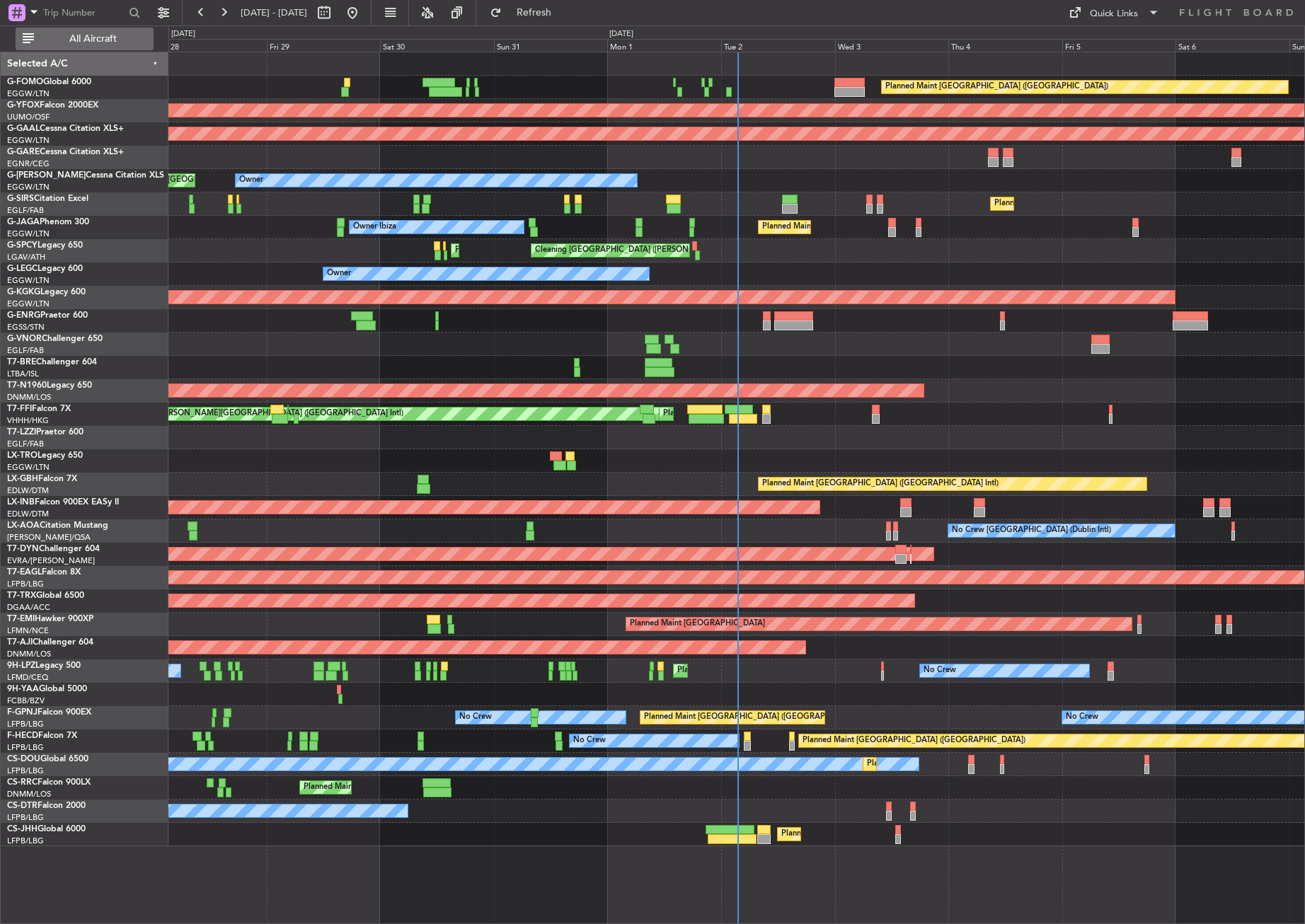
click at [114, 36] on span "All Aircraft" at bounding box center [92, 38] width 112 height 10
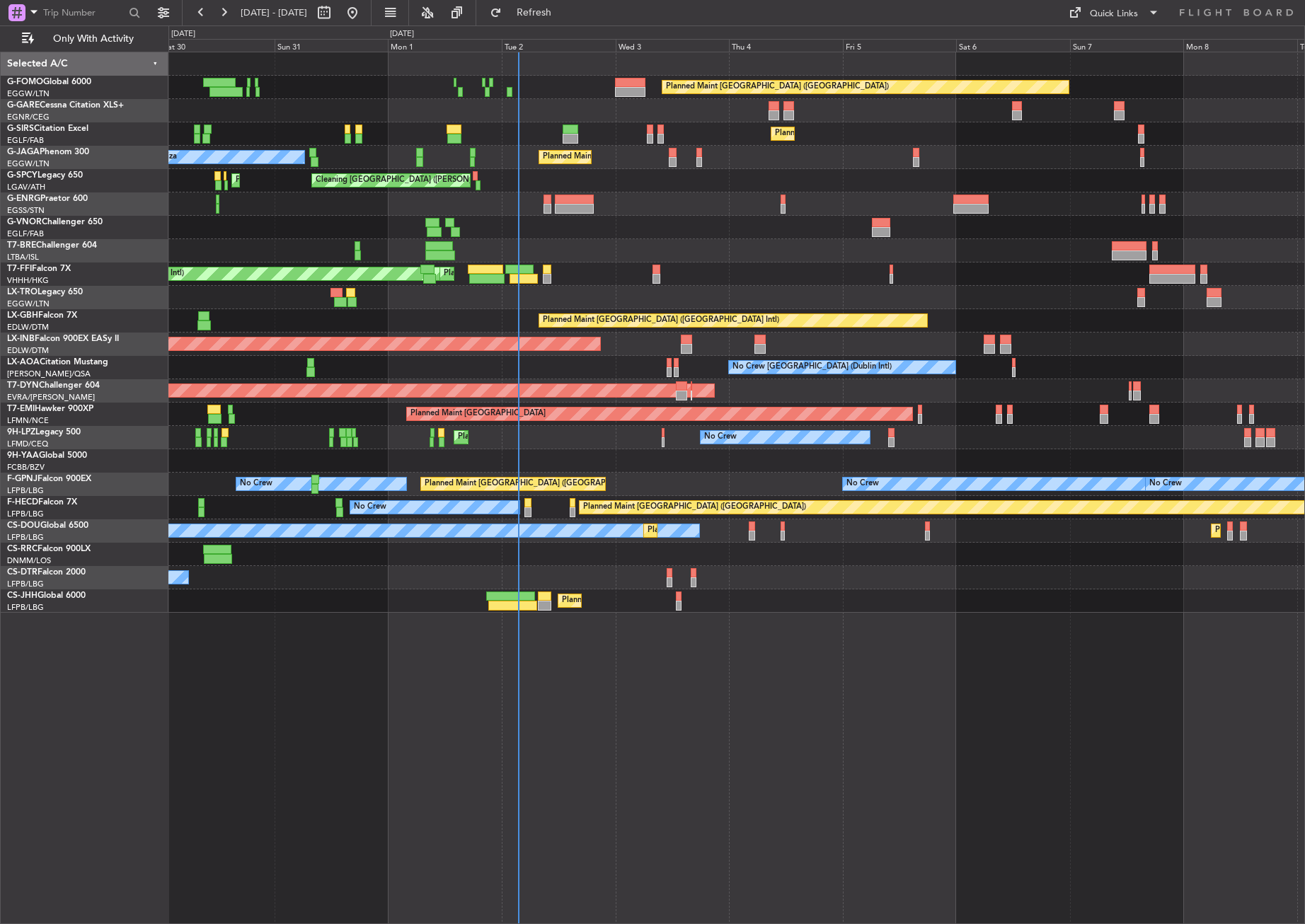
click at [579, 794] on div "Planned Maint [GEOGRAPHIC_DATA] ([GEOGRAPHIC_DATA]) Planned Maint [GEOGRAPHIC_D…" at bounding box center [737, 488] width 1136 height 873
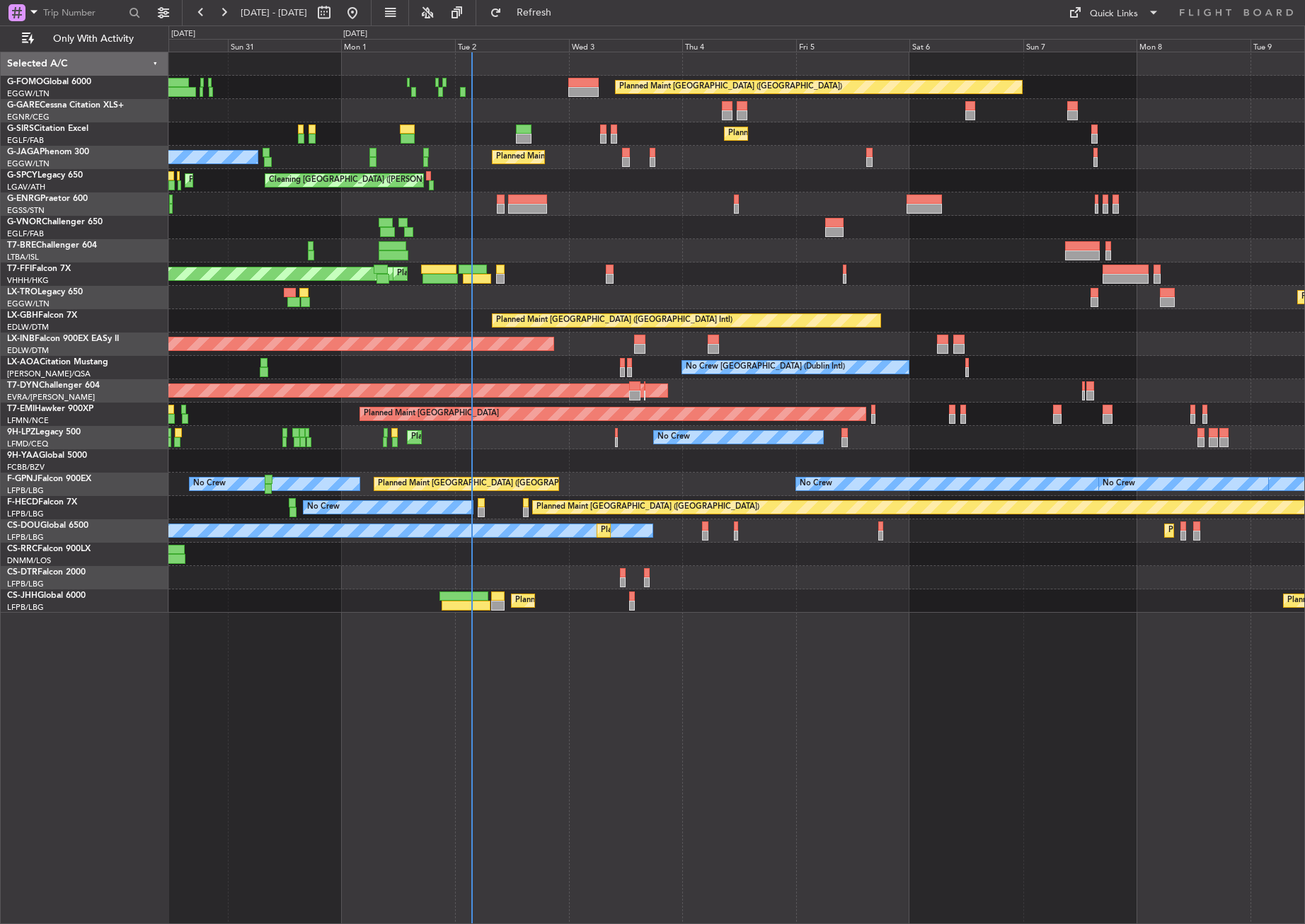
click at [530, 774] on div "Planned Maint [GEOGRAPHIC_DATA] ([GEOGRAPHIC_DATA]) Planned Maint [GEOGRAPHIC_D…" at bounding box center [737, 488] width 1136 height 873
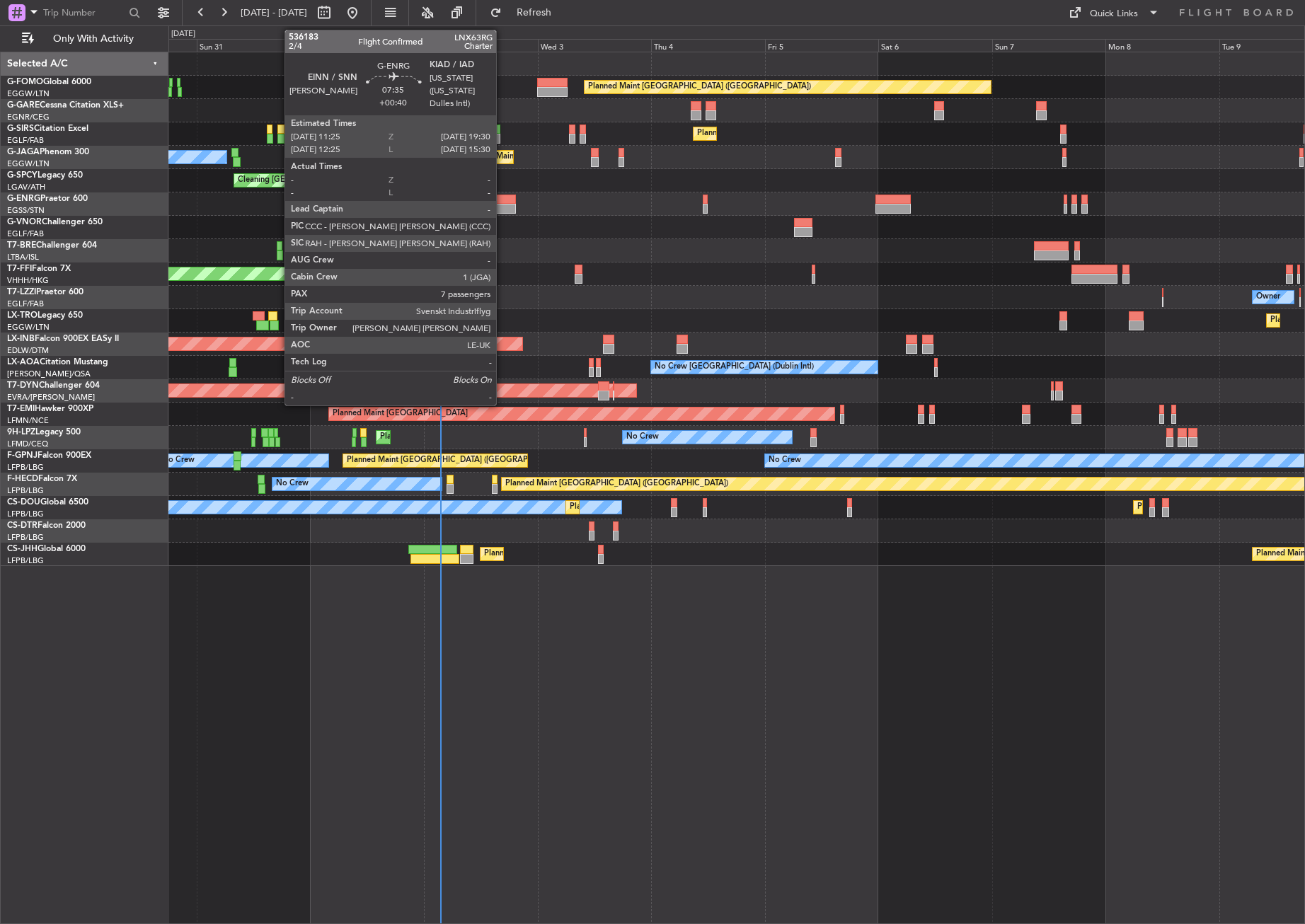
click at [502, 208] on div at bounding box center [496, 208] width 39 height 10
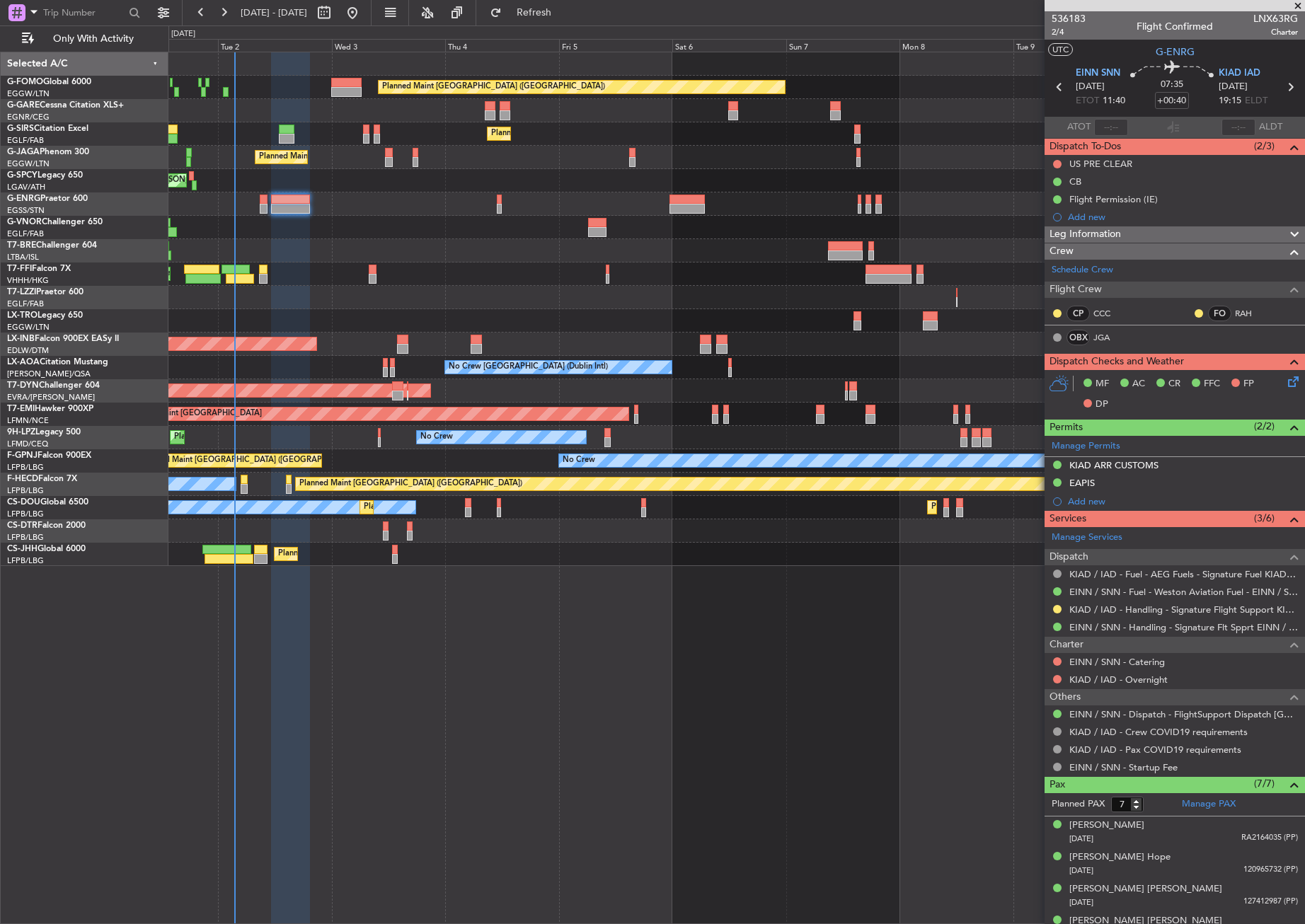
click at [367, 739] on div "Planned Maint [GEOGRAPHIC_DATA] ([GEOGRAPHIC_DATA]) Planned Maint [GEOGRAPHIC_D…" at bounding box center [737, 488] width 1136 height 873
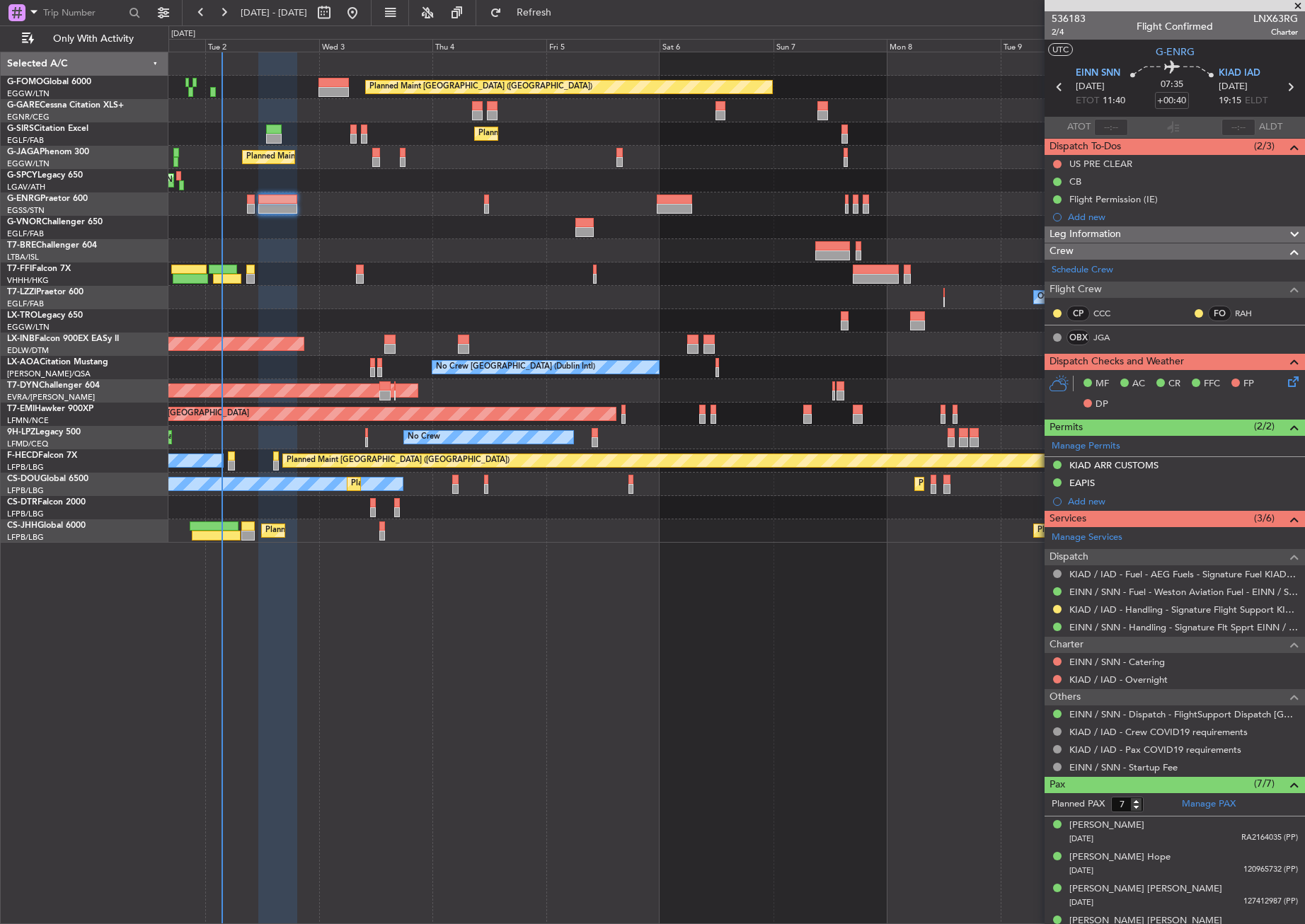
click at [842, 794] on div "Planned Maint [GEOGRAPHIC_DATA] ([GEOGRAPHIC_DATA]) Planned Maint [GEOGRAPHIC_D…" at bounding box center [737, 488] width 1136 height 873
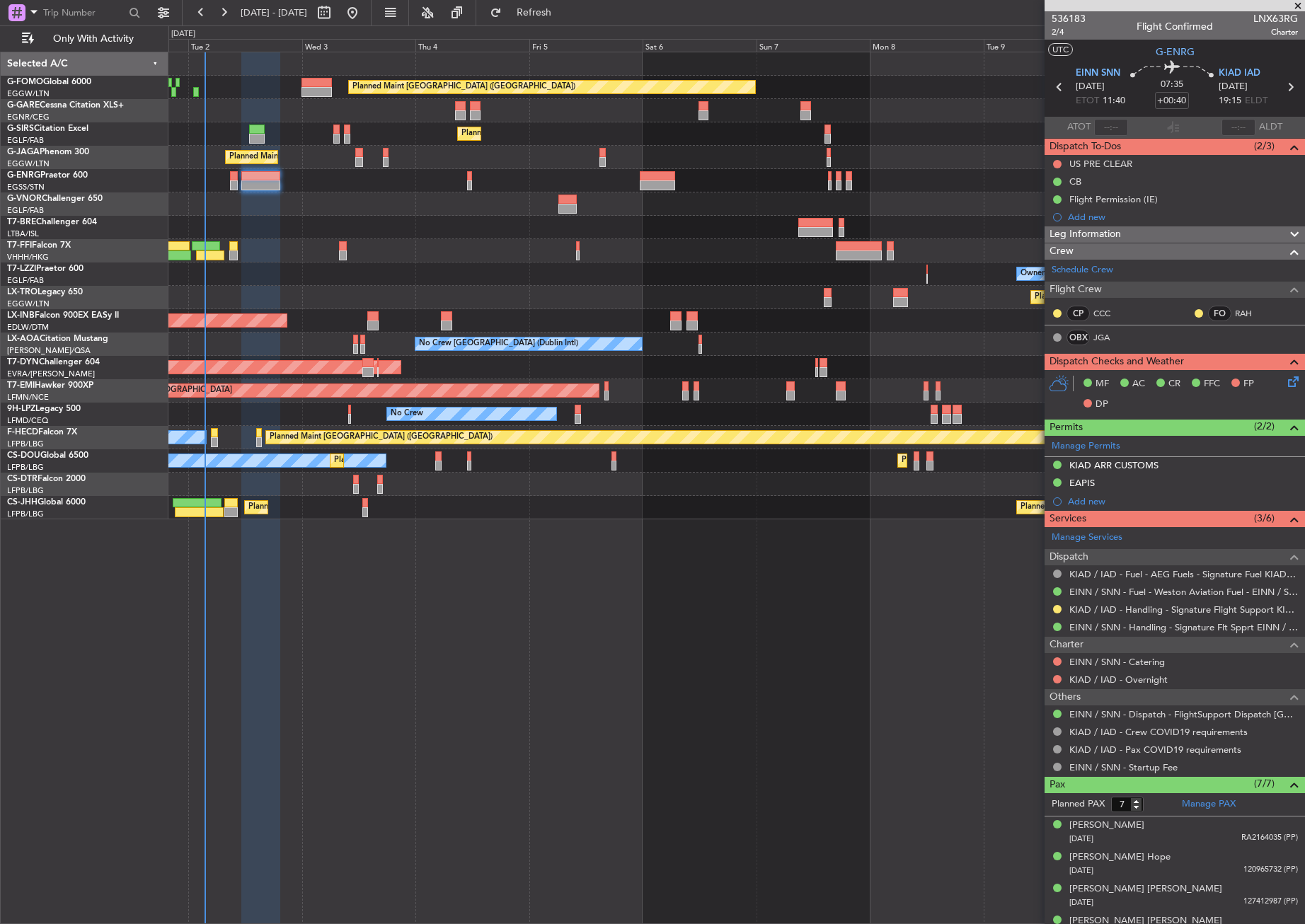
click at [601, 743] on div "Planned Maint [GEOGRAPHIC_DATA] ([GEOGRAPHIC_DATA]) Planned Maint [GEOGRAPHIC_D…" at bounding box center [737, 488] width 1136 height 873
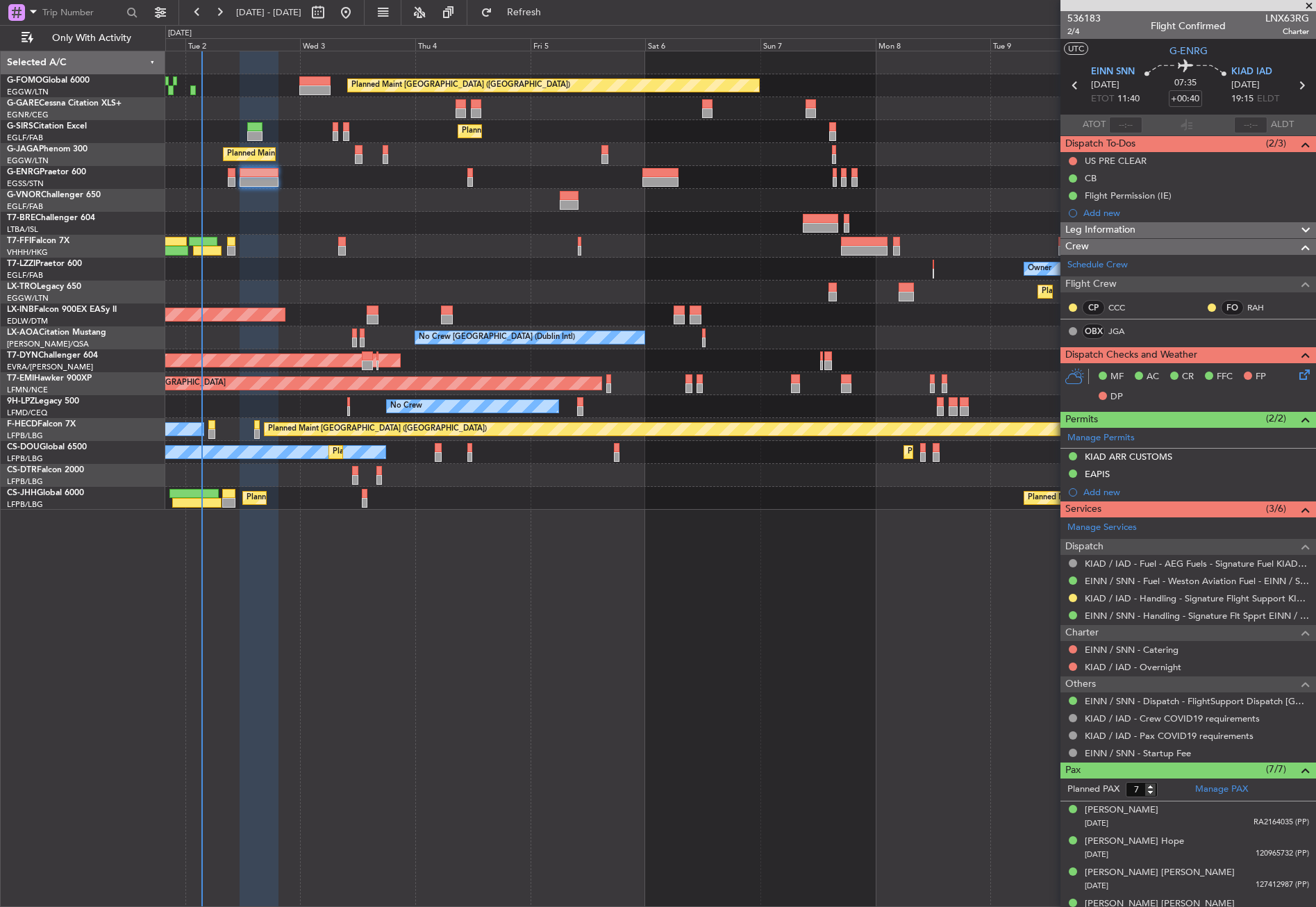
click at [485, 650] on div "Planned Maint [GEOGRAPHIC_DATA] ([GEOGRAPHIC_DATA]) Planned Maint [GEOGRAPHIC_D…" at bounding box center [740, 479] width 1150 height 857
click at [698, 629] on div "Planned Maint [GEOGRAPHIC_DATA] ([GEOGRAPHIC_DATA]) Planned Maint [GEOGRAPHIC_D…" at bounding box center [740, 479] width 1150 height 857
click at [457, 727] on div "Planned Maint [GEOGRAPHIC_DATA] ([GEOGRAPHIC_DATA]) Planned Maint [GEOGRAPHIC_D…" at bounding box center [740, 479] width 1150 height 857
click at [445, 212] on div at bounding box center [740, 224] width 1150 height 23
click at [252, 212] on div at bounding box center [740, 224] width 1150 height 23
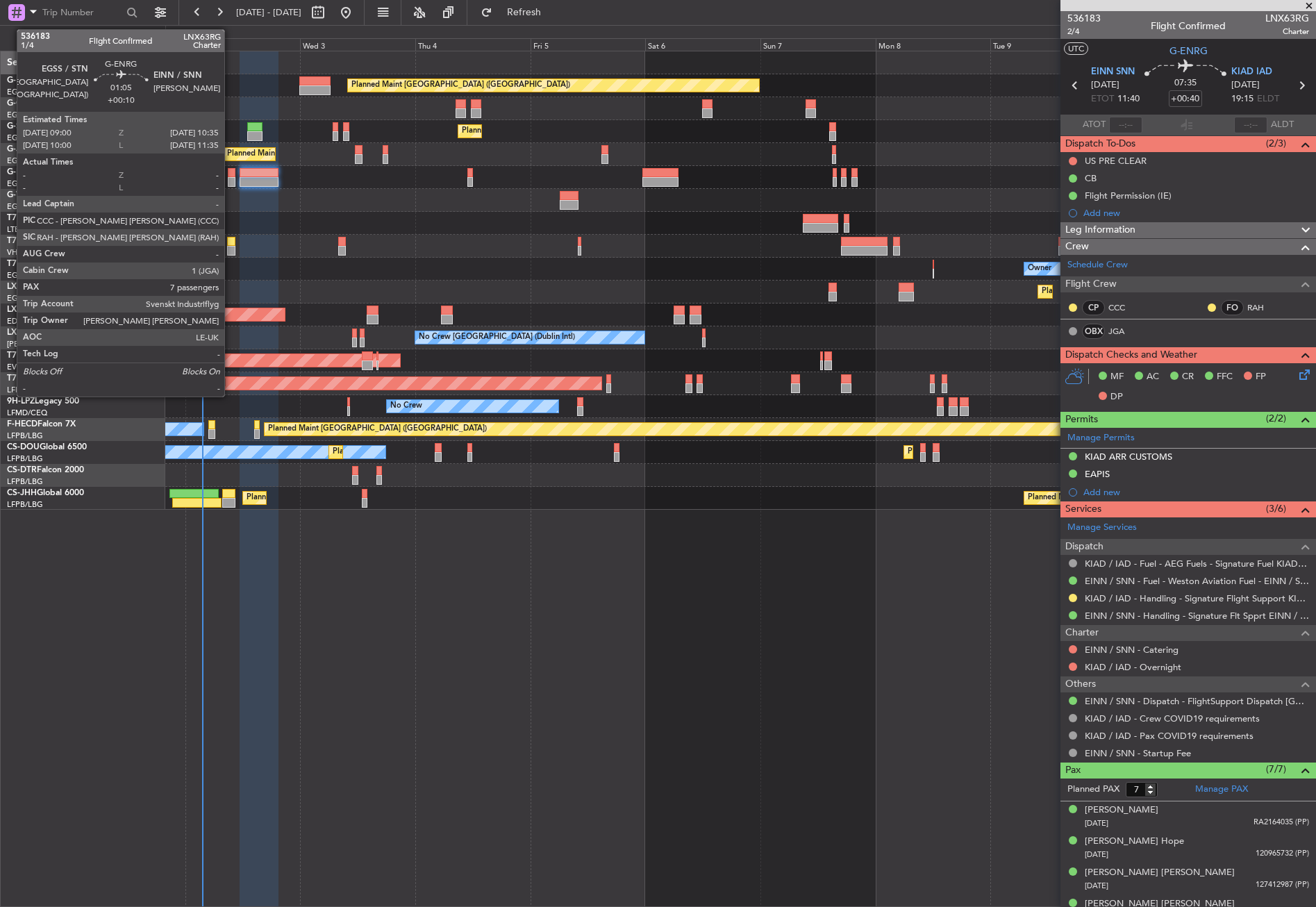
click at [231, 179] on div at bounding box center [231, 182] width 8 height 10
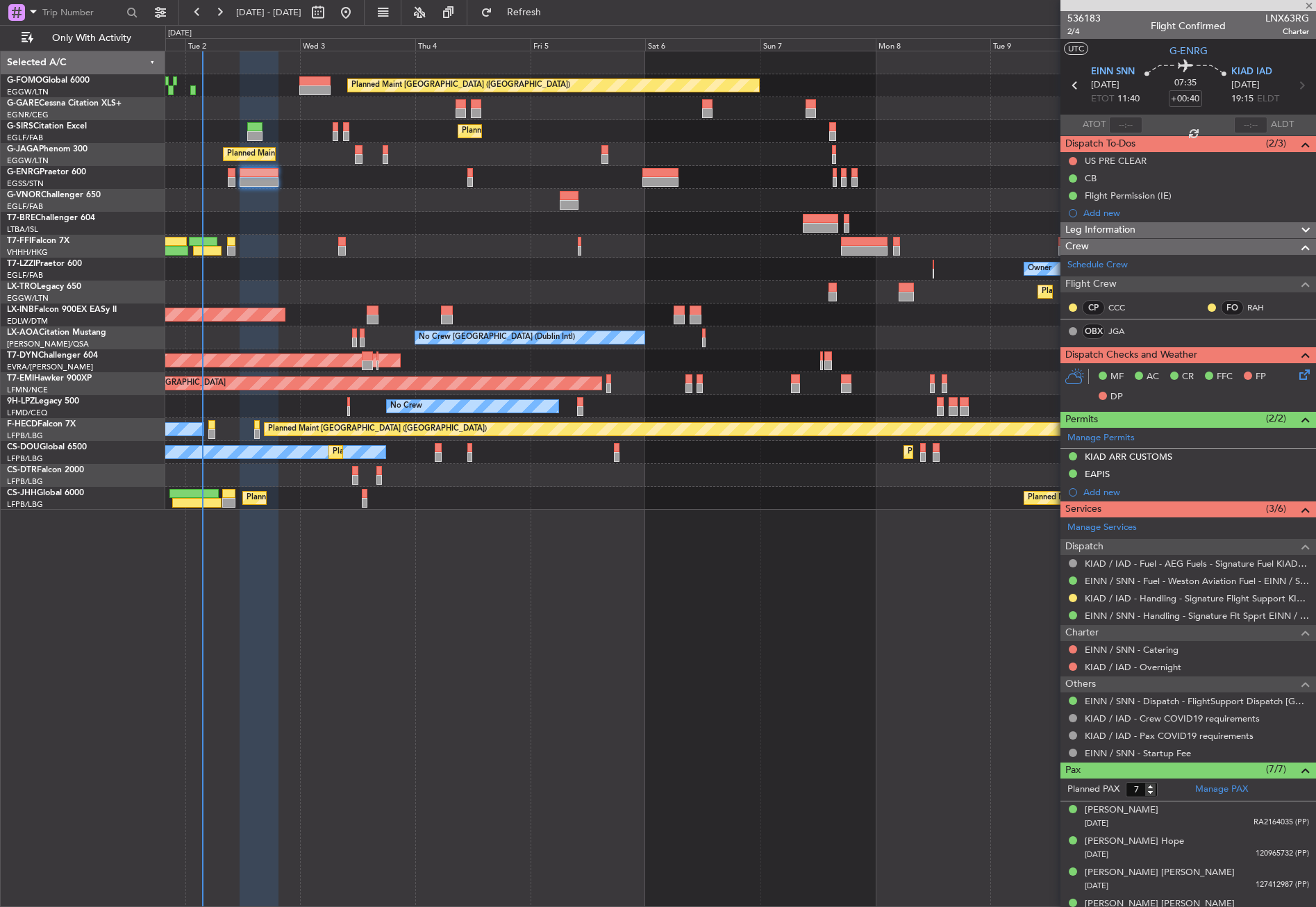
type input "+00:10"
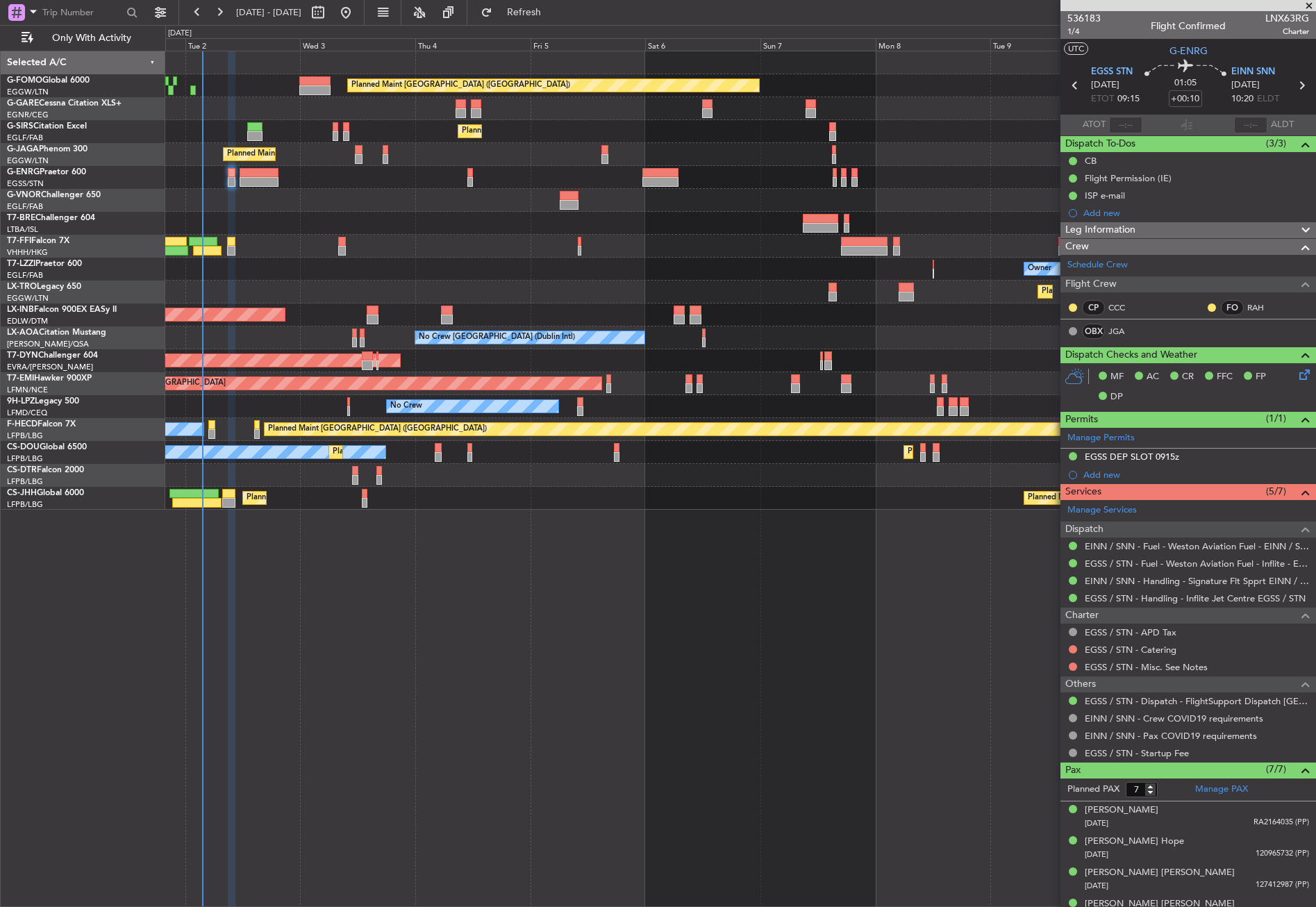
click at [339, 573] on div "Planned Maint [GEOGRAPHIC_DATA] ([GEOGRAPHIC_DATA]) Planned Maint [GEOGRAPHIC_D…" at bounding box center [740, 479] width 1150 height 857
click at [295, 249] on div "Planned Maint Tianjin ([GEOGRAPHIC_DATA]) Planned Maint [GEOGRAPHIC_DATA] ([GEO…" at bounding box center [740, 246] width 1150 height 23
click at [457, 208] on div at bounding box center [740, 201] width 1150 height 23
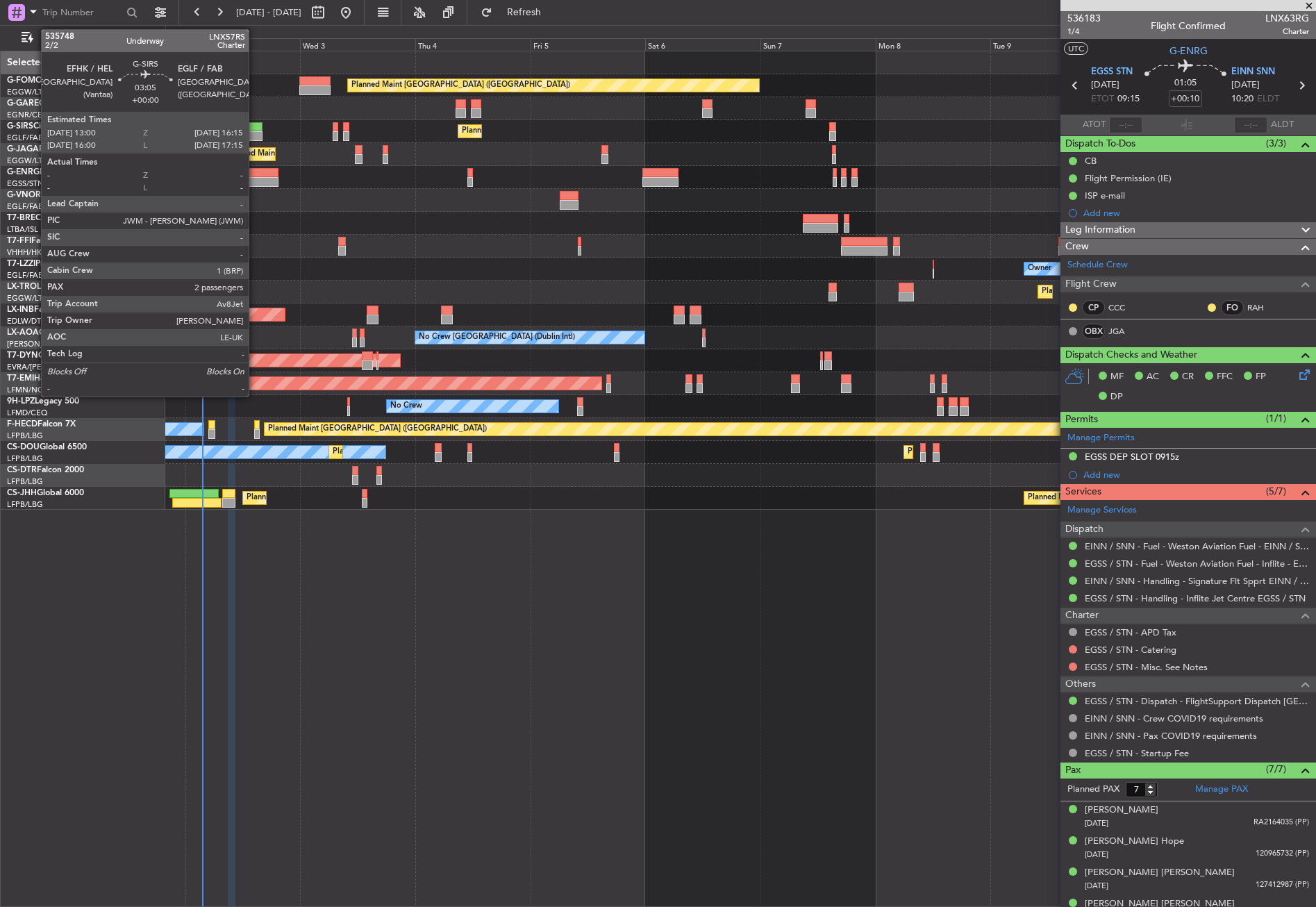
click at [255, 128] on div at bounding box center [255, 127] width 16 height 10
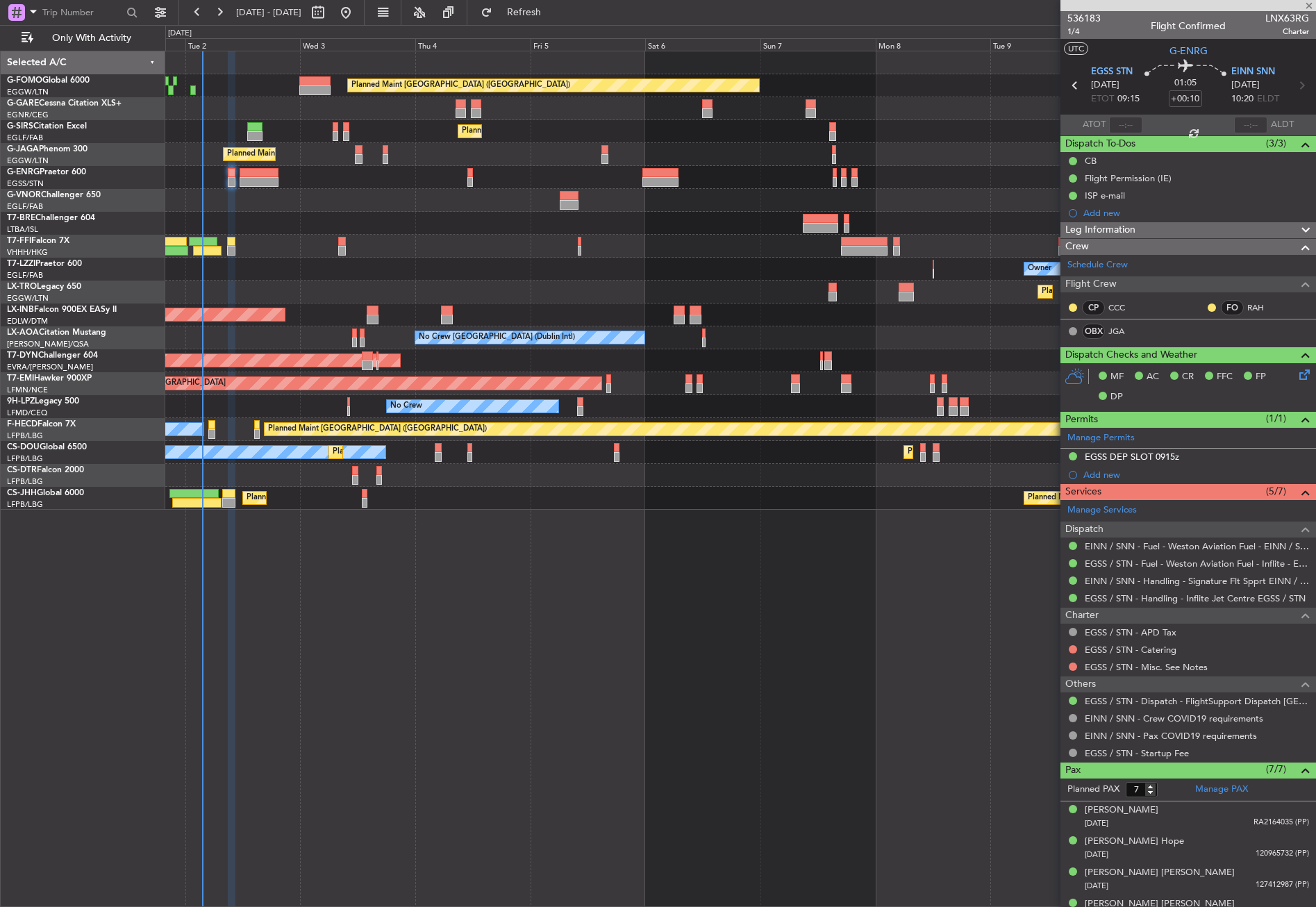
type input "2"
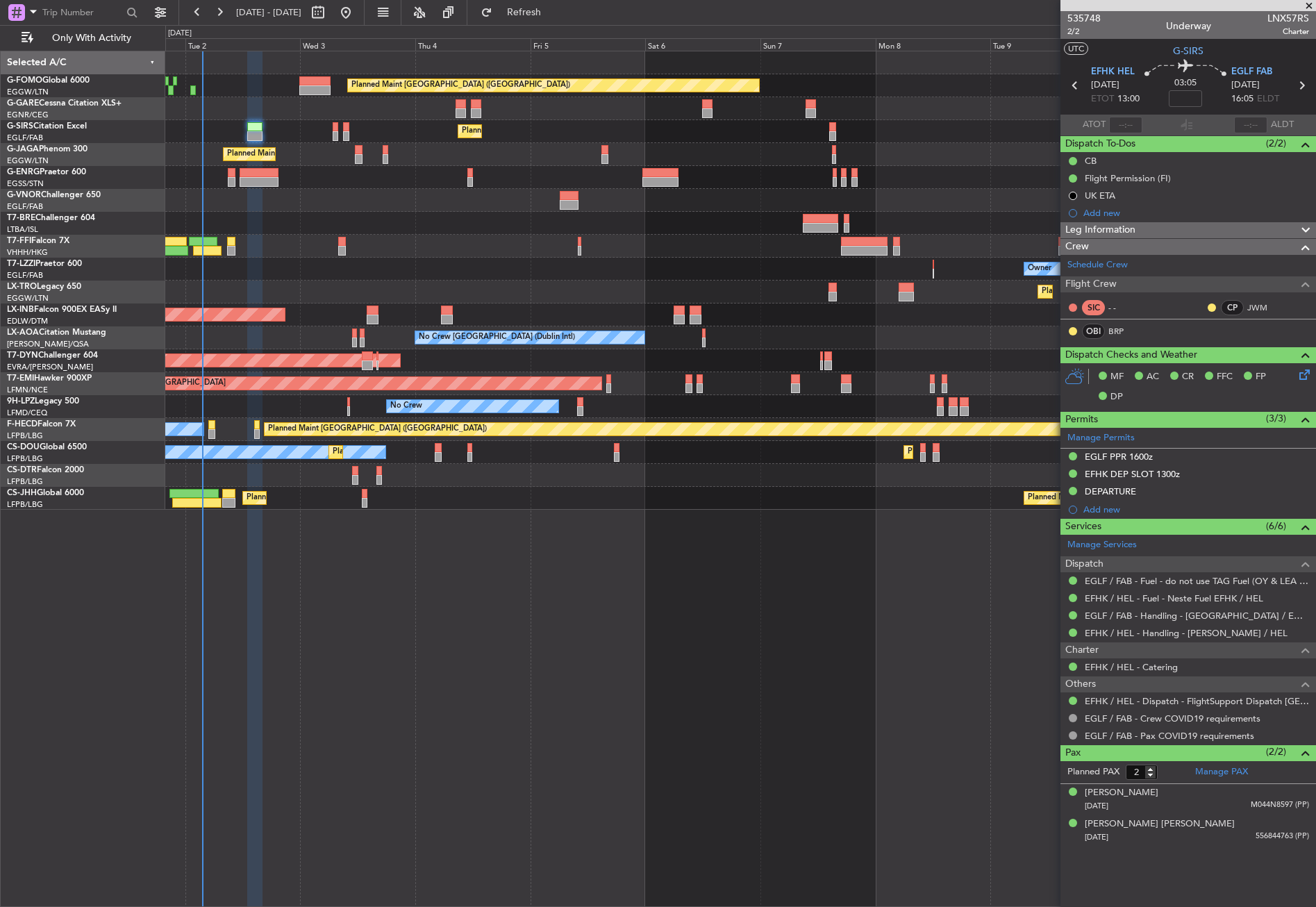
click at [633, 749] on div "Planned Maint [GEOGRAPHIC_DATA] ([GEOGRAPHIC_DATA]) Planned Maint [GEOGRAPHIC_D…" at bounding box center [740, 479] width 1150 height 857
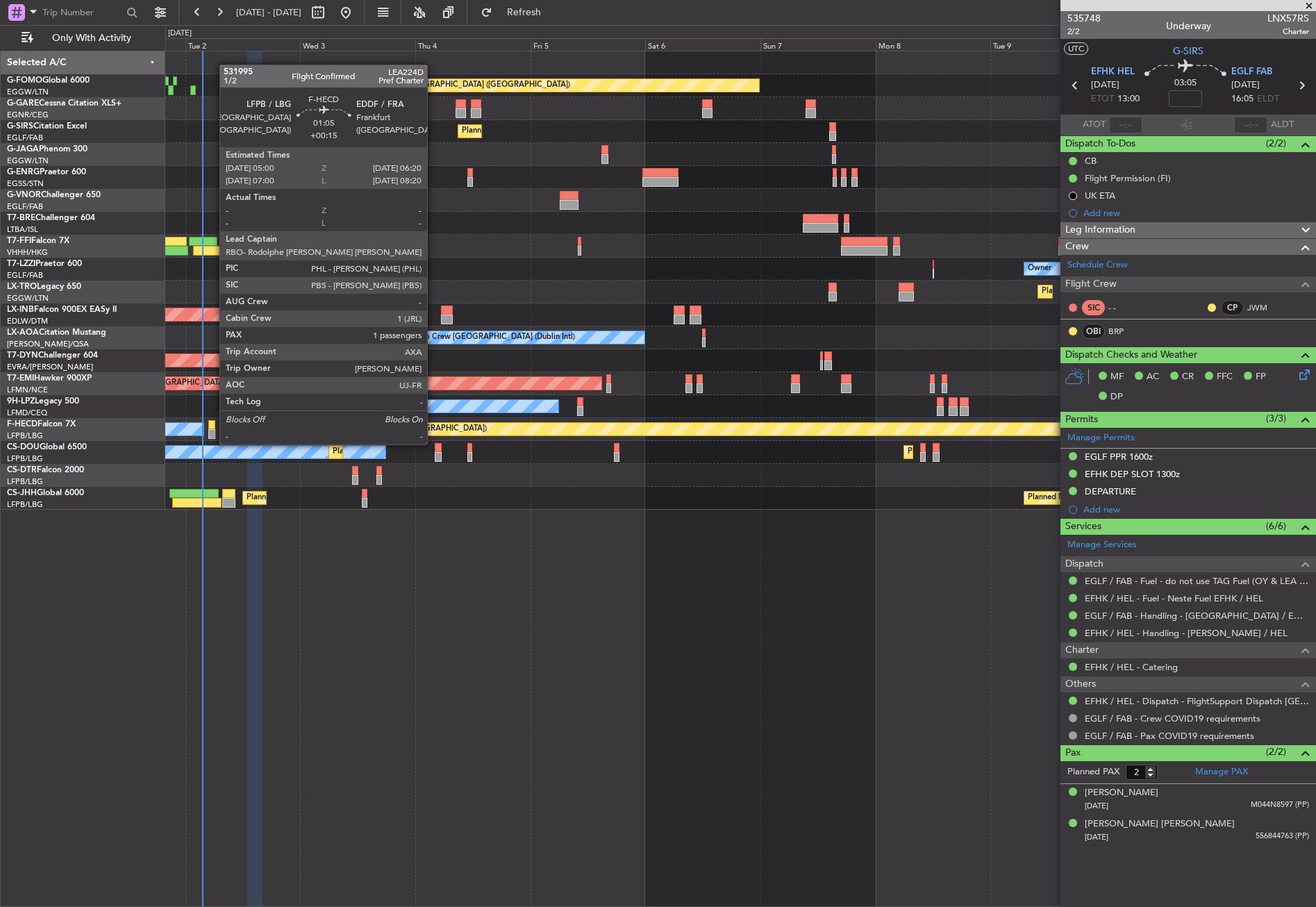
click at [212, 431] on div at bounding box center [212, 433] width 7 height 10
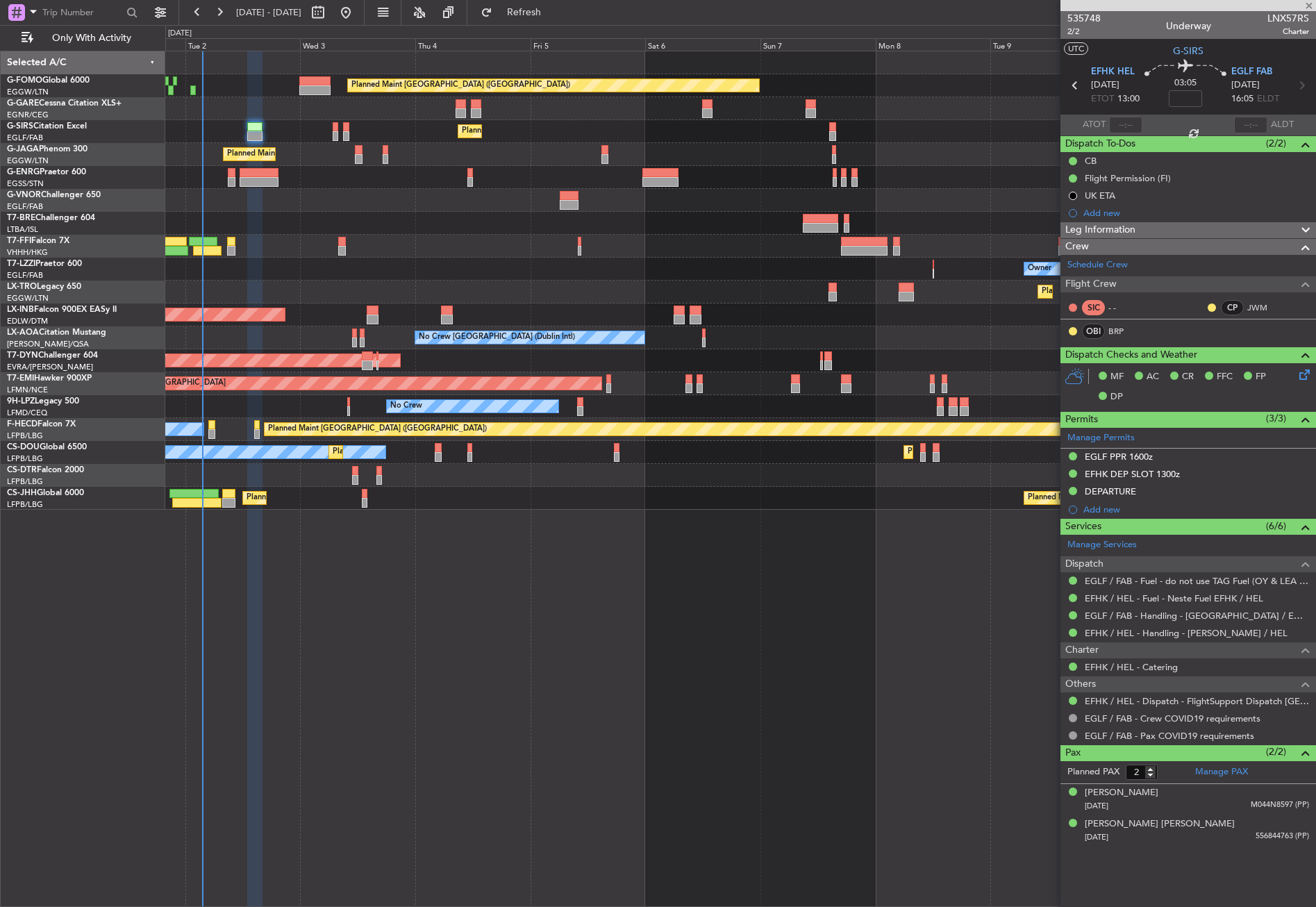
type input "+00:15"
type input "1"
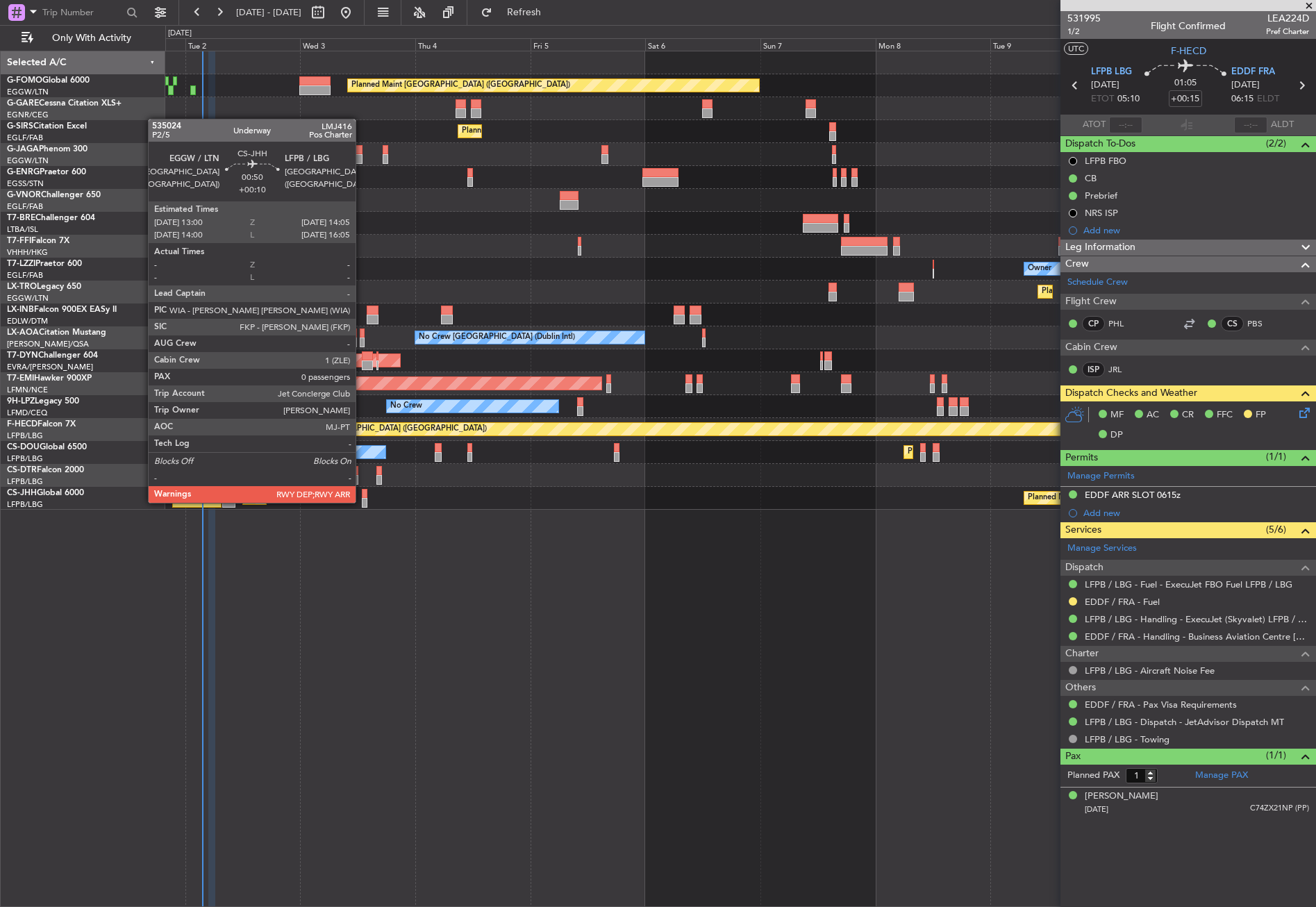
click at [362, 501] on div at bounding box center [364, 502] width 5 height 10
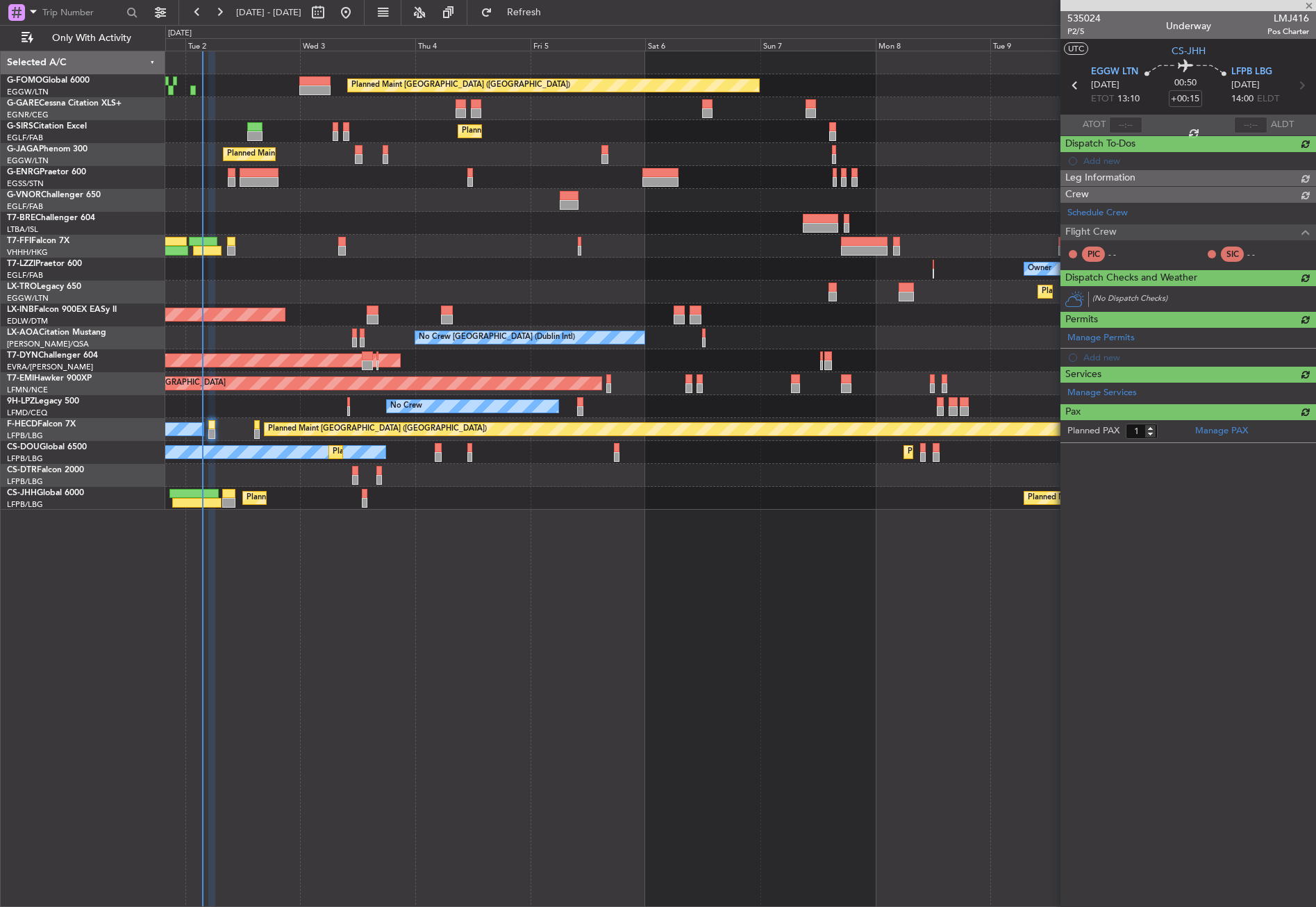
type input "+00:10"
type input "0"
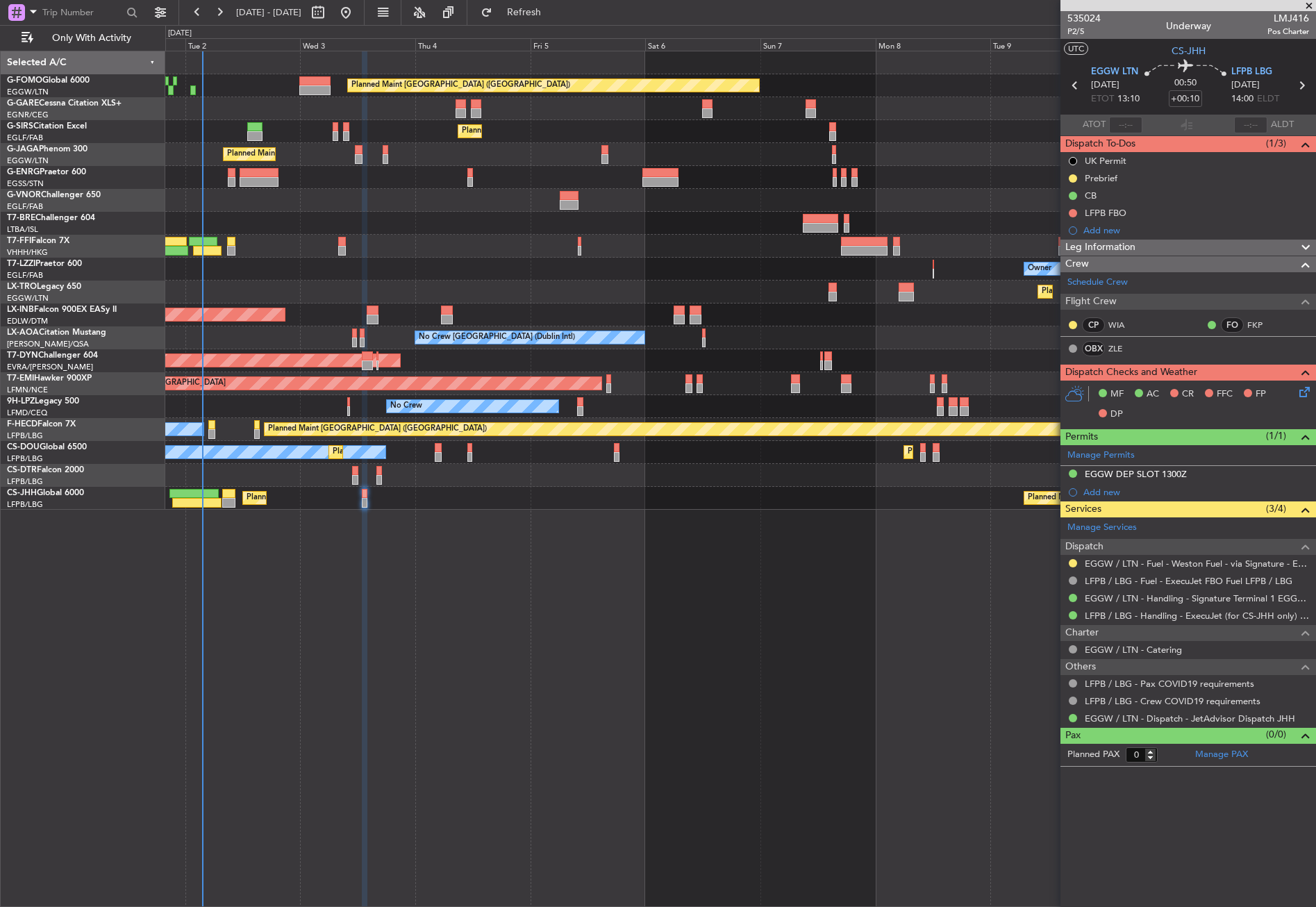
click at [426, 562] on div "Planned Maint [GEOGRAPHIC_DATA] ([GEOGRAPHIC_DATA]) Planned Maint [GEOGRAPHIC_D…" at bounding box center [740, 479] width 1150 height 857
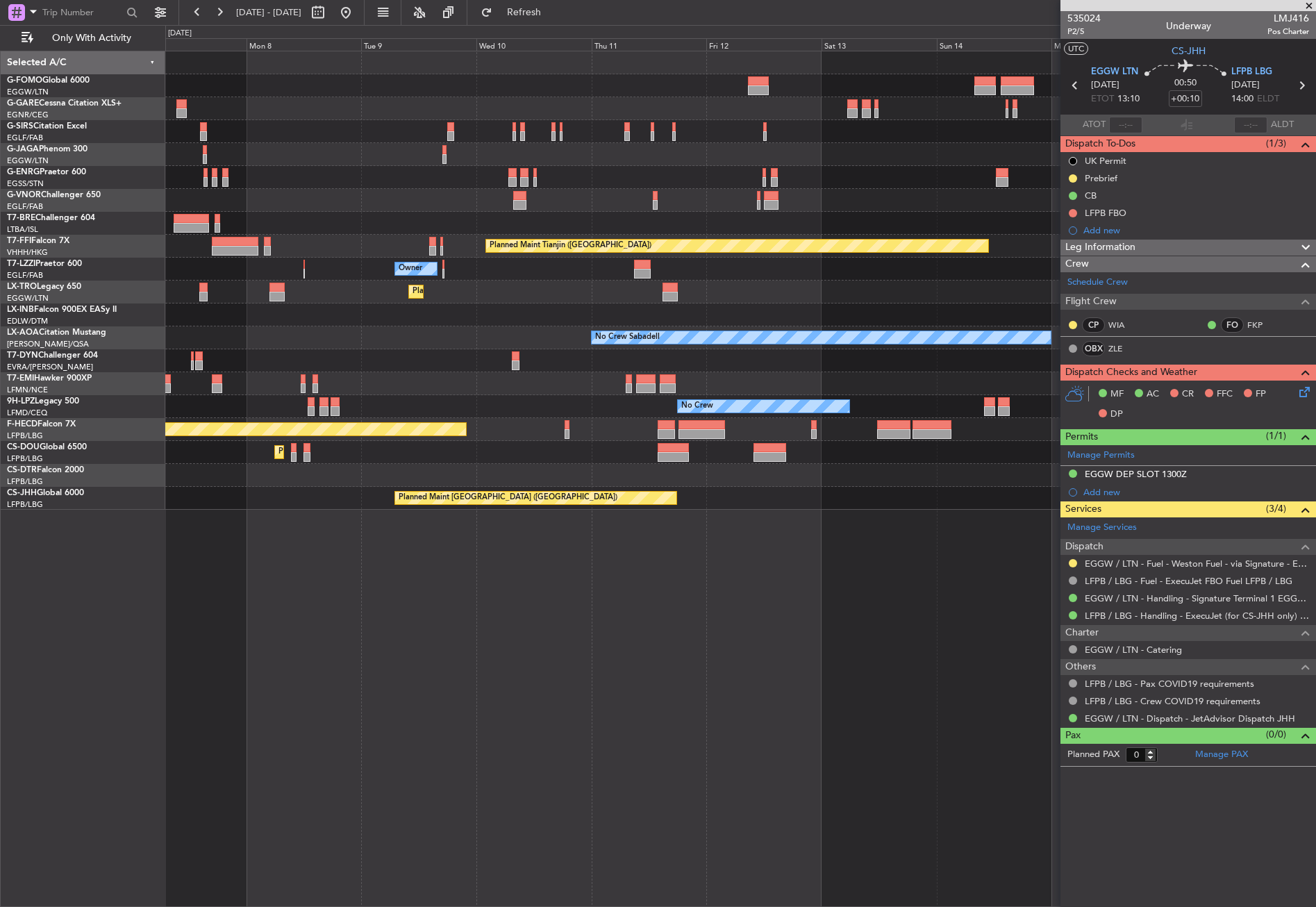
click at [379, 577] on div "Planned Maint [GEOGRAPHIC_DATA] ([GEOGRAPHIC_DATA]) Planned Maint Tianjin ([GEO…" at bounding box center [740, 479] width 1150 height 857
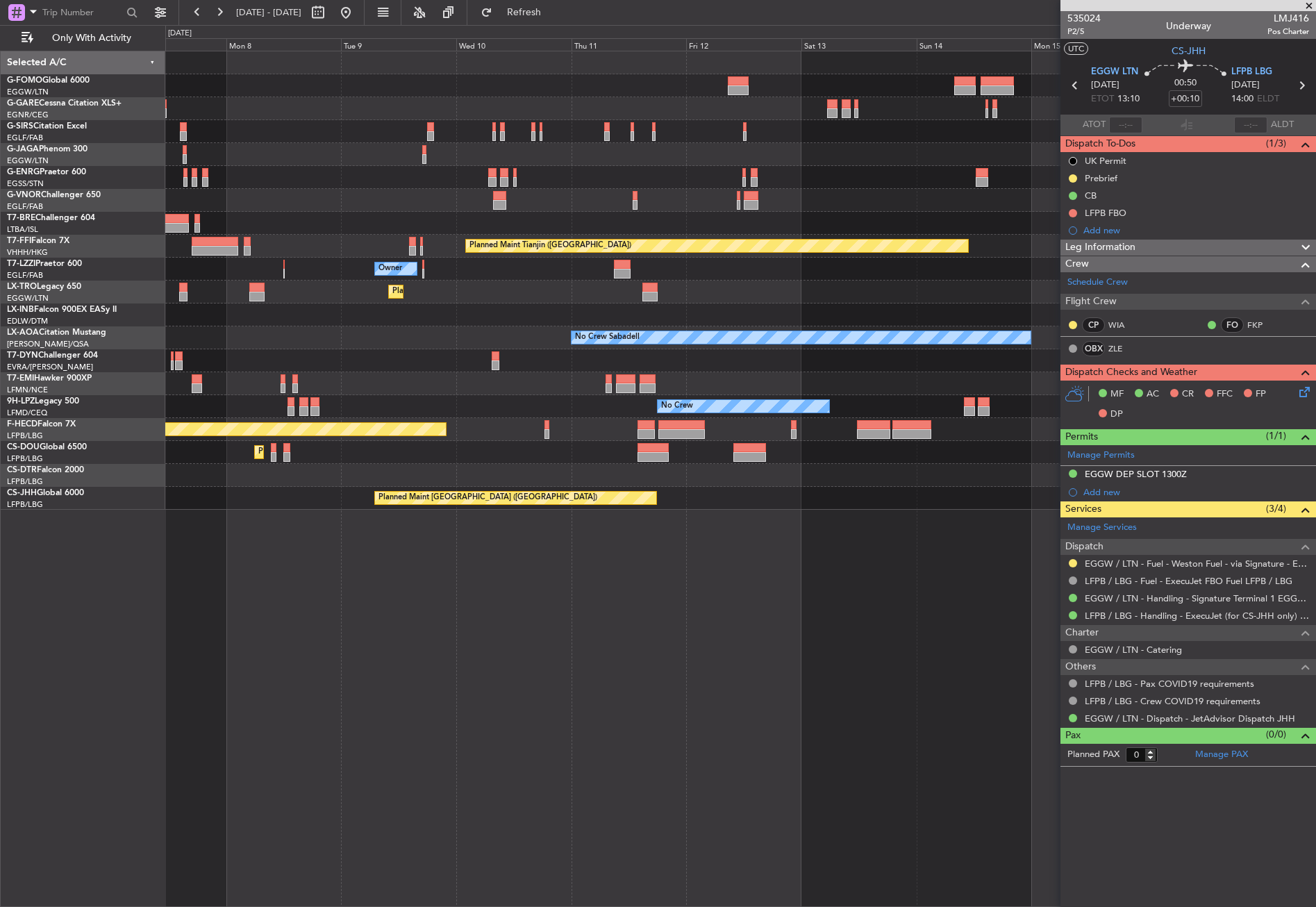
click at [371, 587] on div "Planned Maint [GEOGRAPHIC_DATA] ([GEOGRAPHIC_DATA]) Planned Maint Tianjin ([GEO…" at bounding box center [740, 479] width 1150 height 857
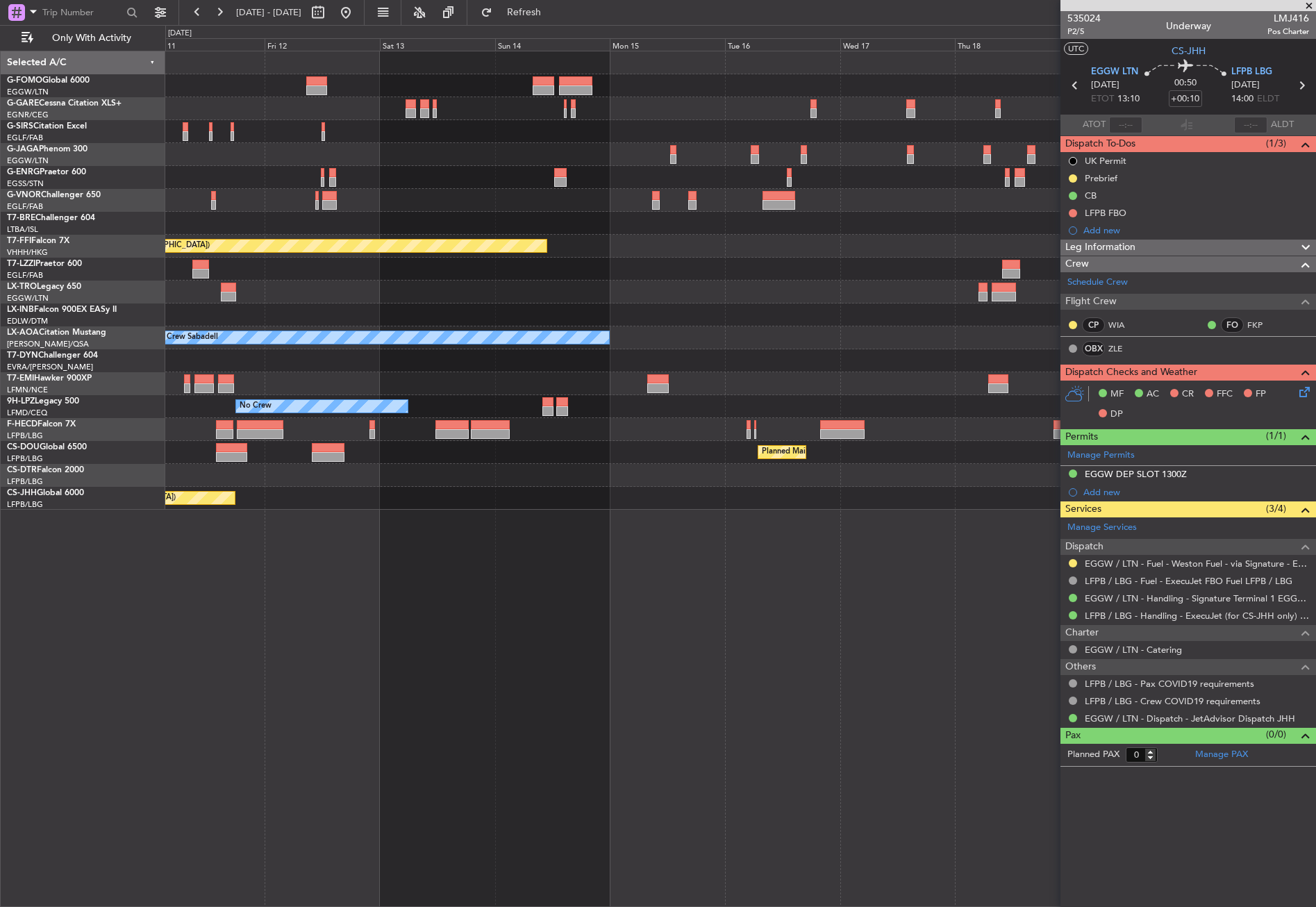
click at [440, 649] on div "Planned Maint Tianjin ([GEOGRAPHIC_DATA]) Owner Planned [GEOGRAPHIC_DATA] No Cr…" at bounding box center [740, 479] width 1150 height 857
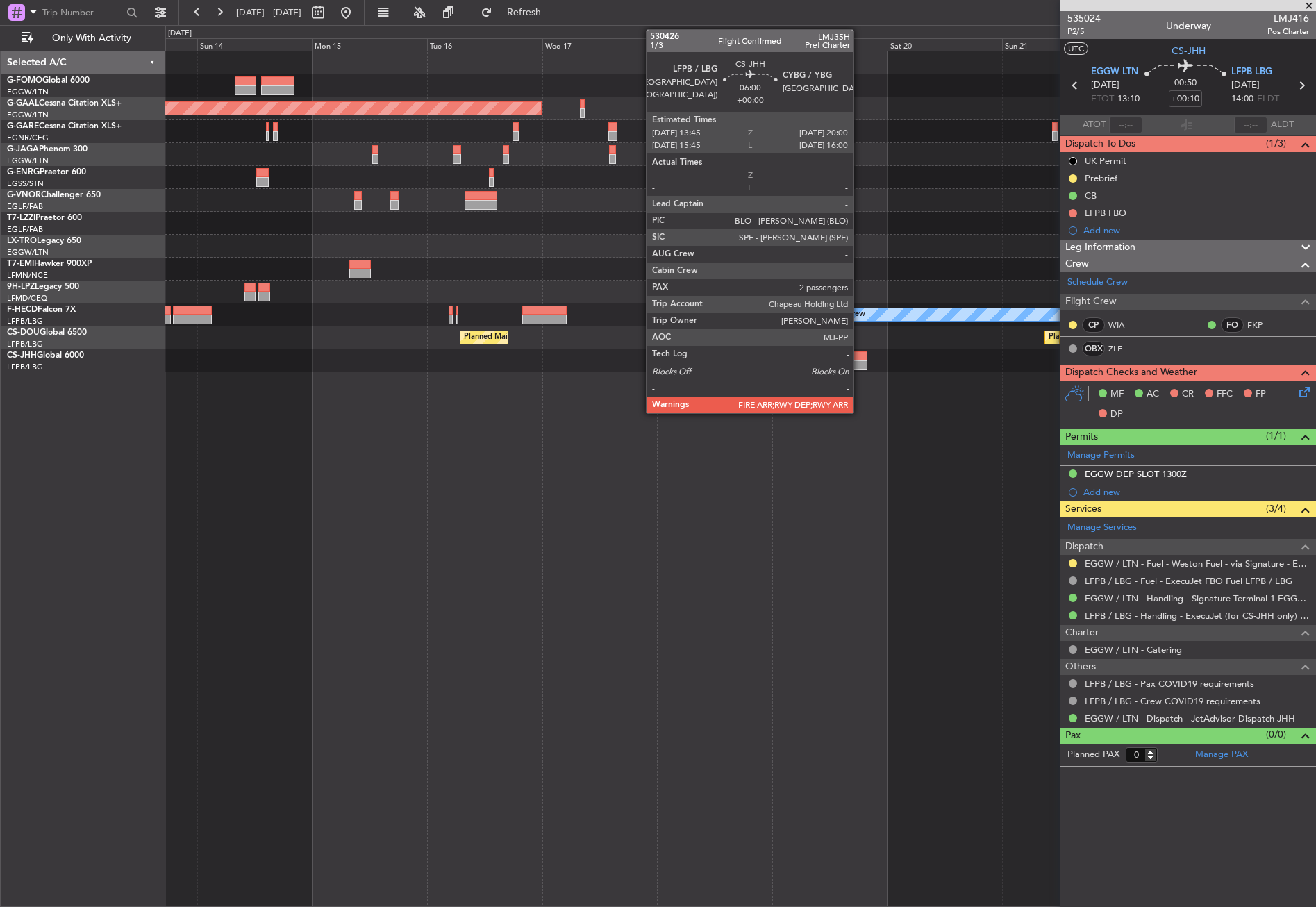
click at [859, 364] on div at bounding box center [853, 365] width 30 height 10
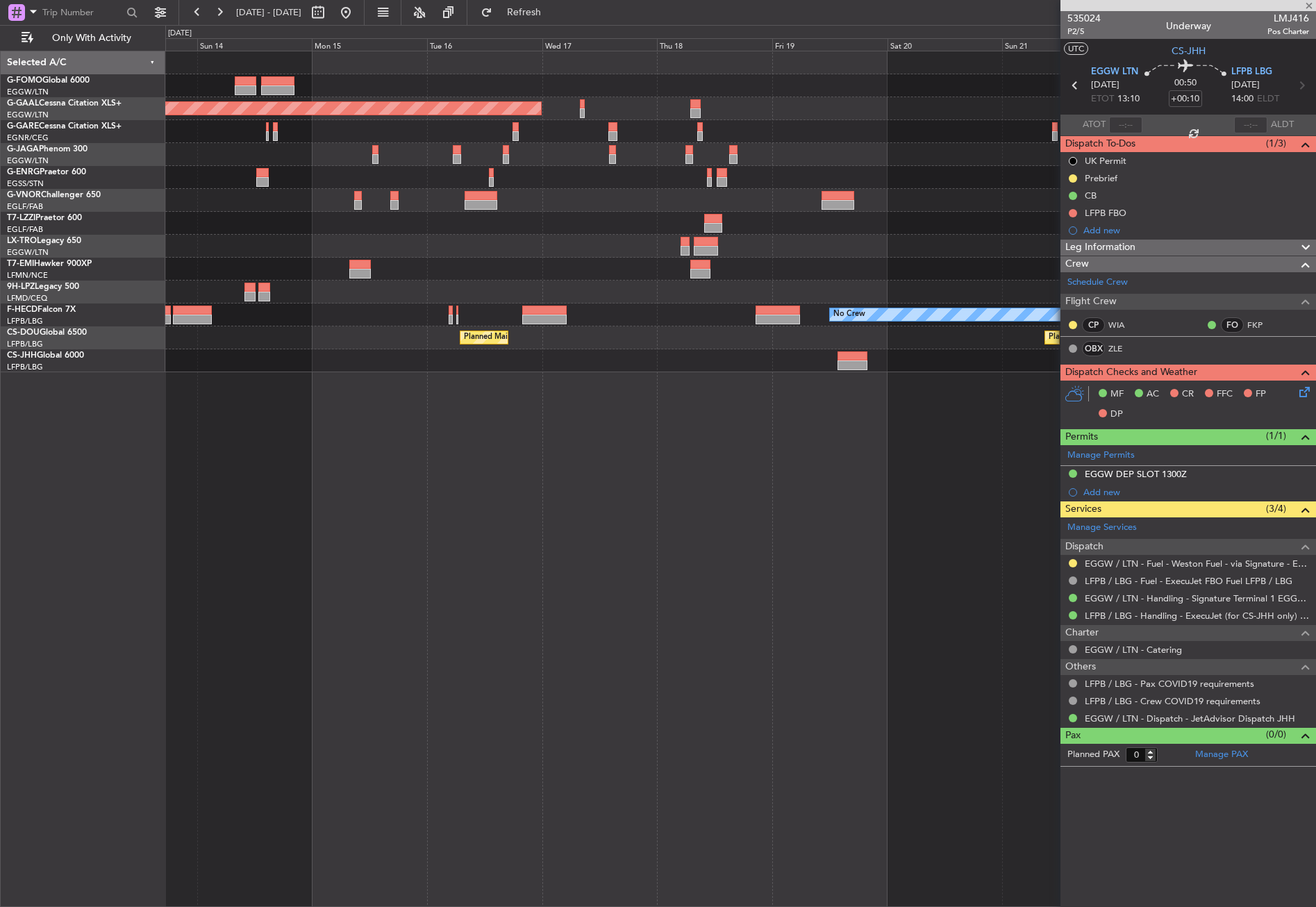
type input "2"
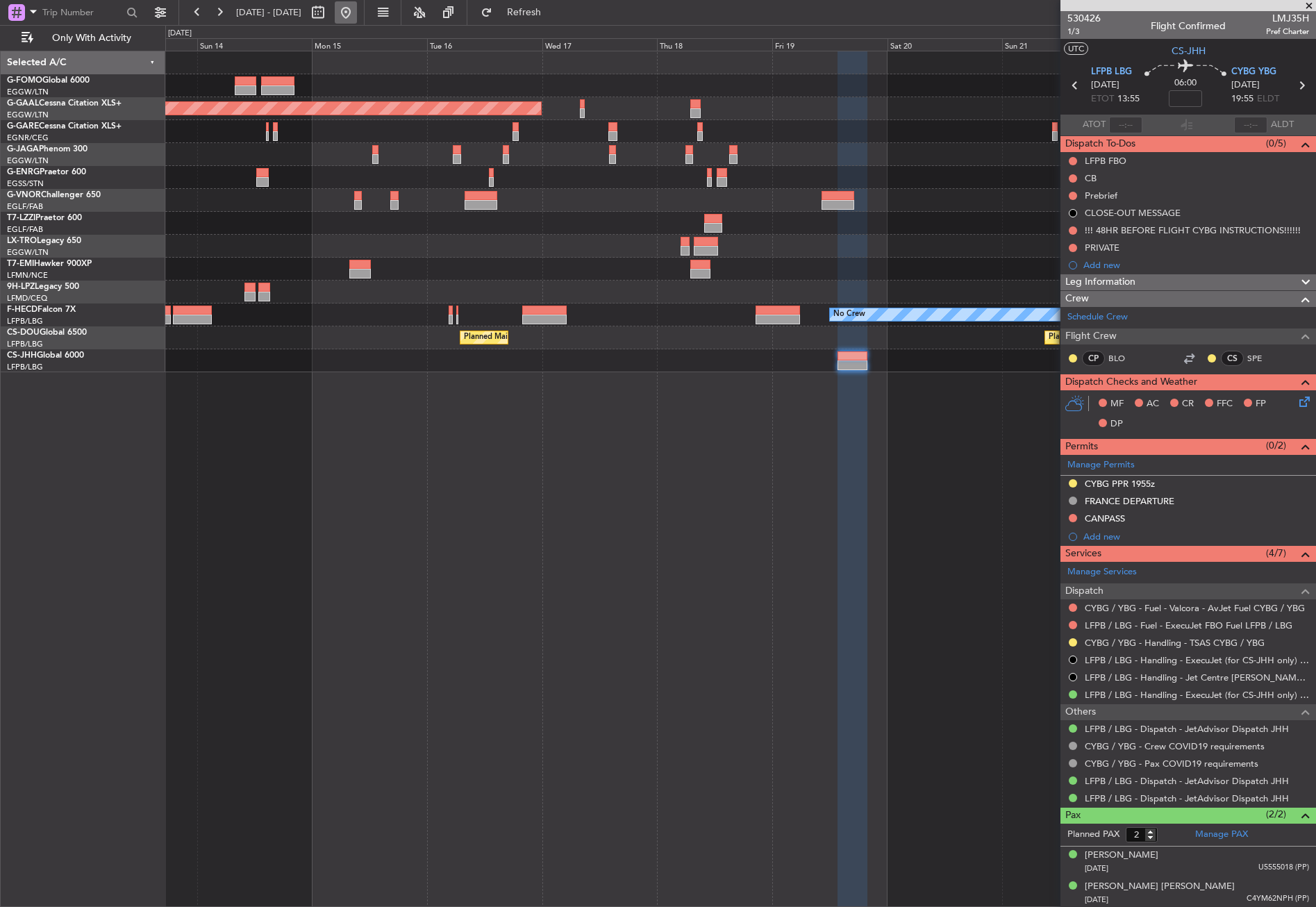
click at [357, 9] on button at bounding box center [346, 13] width 22 height 22
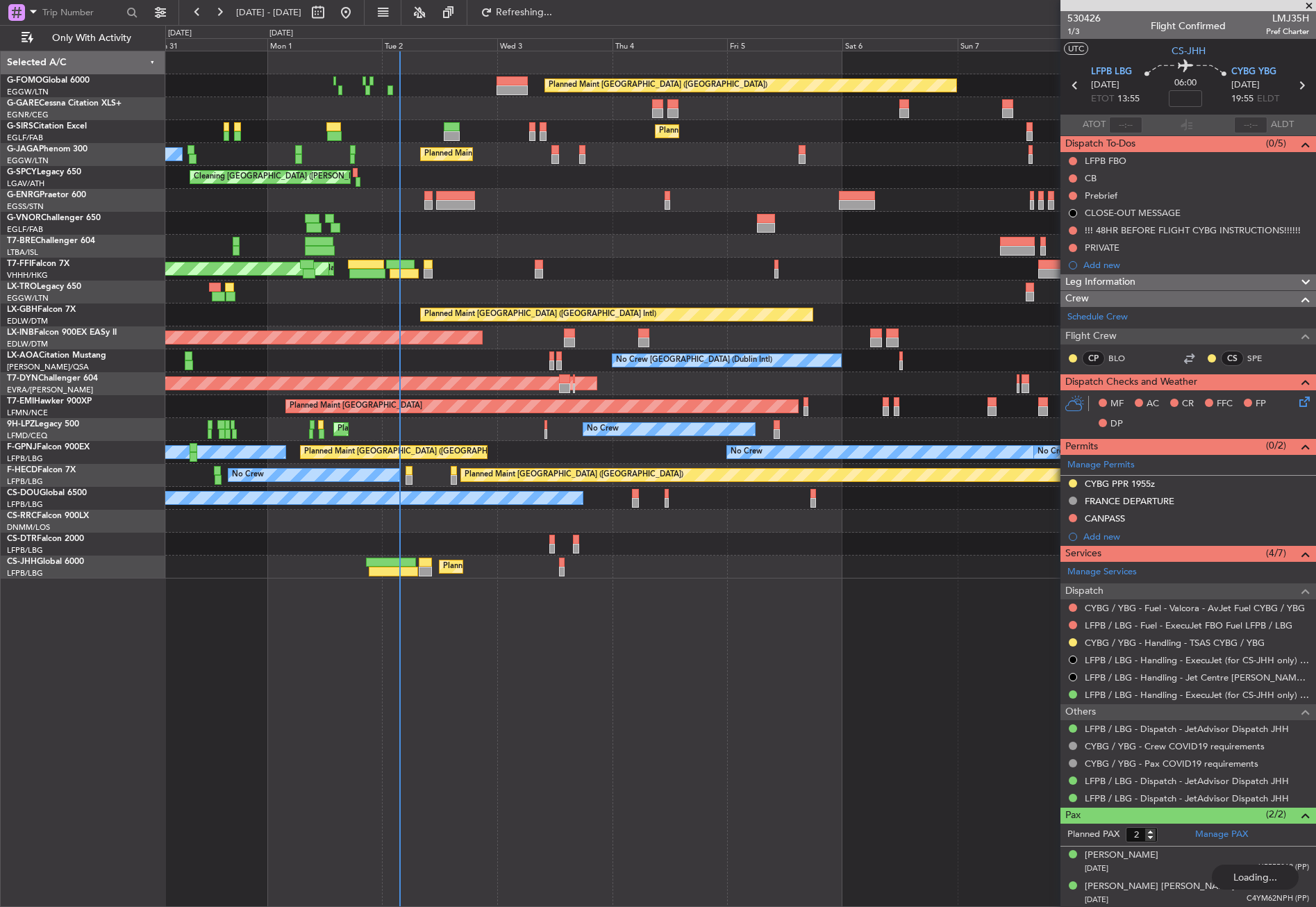
click at [376, 655] on div "Planned Maint [GEOGRAPHIC_DATA] ([GEOGRAPHIC_DATA]) Planned Maint [GEOGRAPHIC_D…" at bounding box center [740, 479] width 1150 height 857
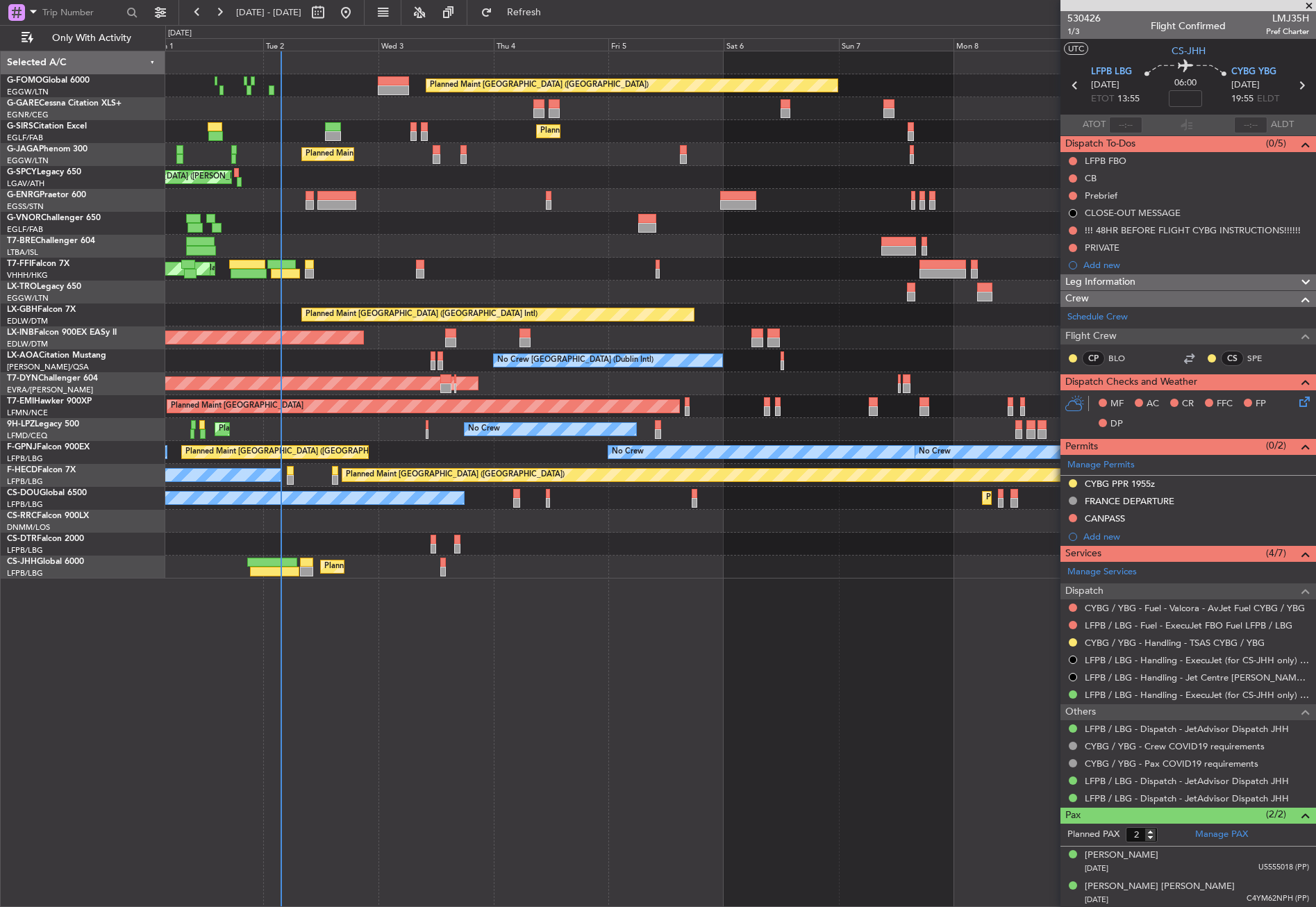
click at [388, 665] on div "Planned Maint [GEOGRAPHIC_DATA] ([GEOGRAPHIC_DATA]) Planned Maint [GEOGRAPHIC_D…" at bounding box center [740, 479] width 1150 height 857
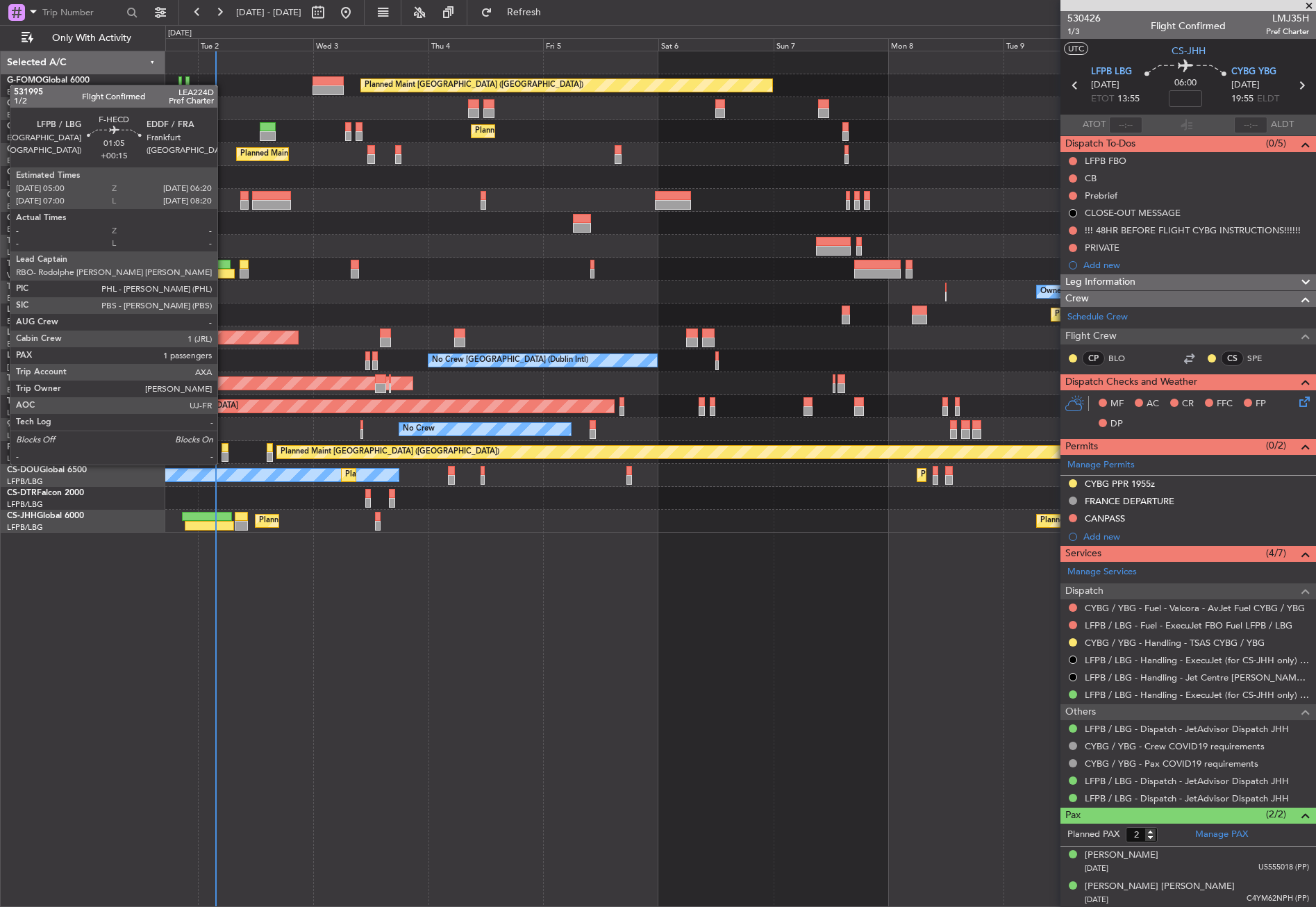
click at [224, 450] on div at bounding box center [225, 448] width 7 height 10
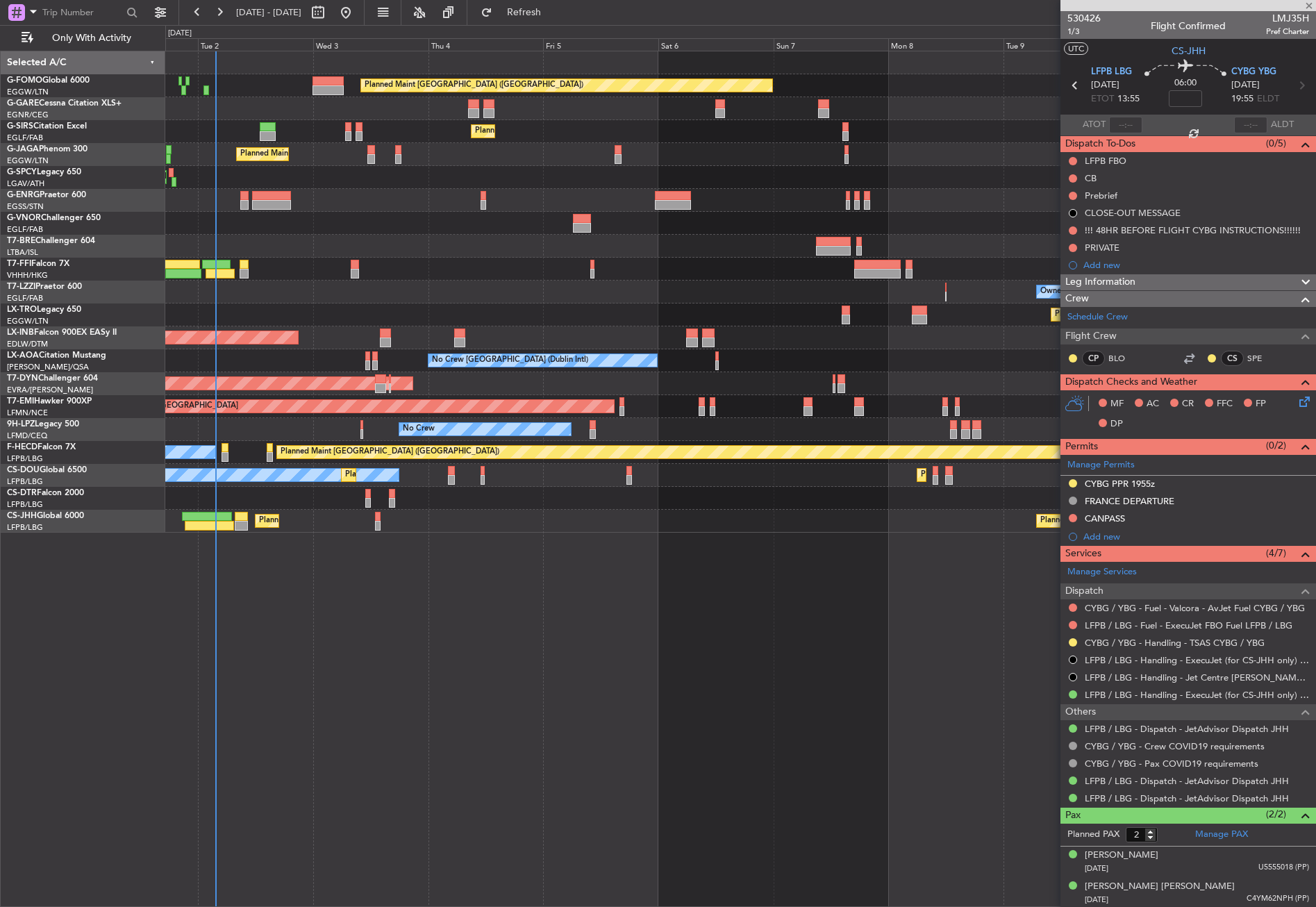
type input "+00:15"
type input "1"
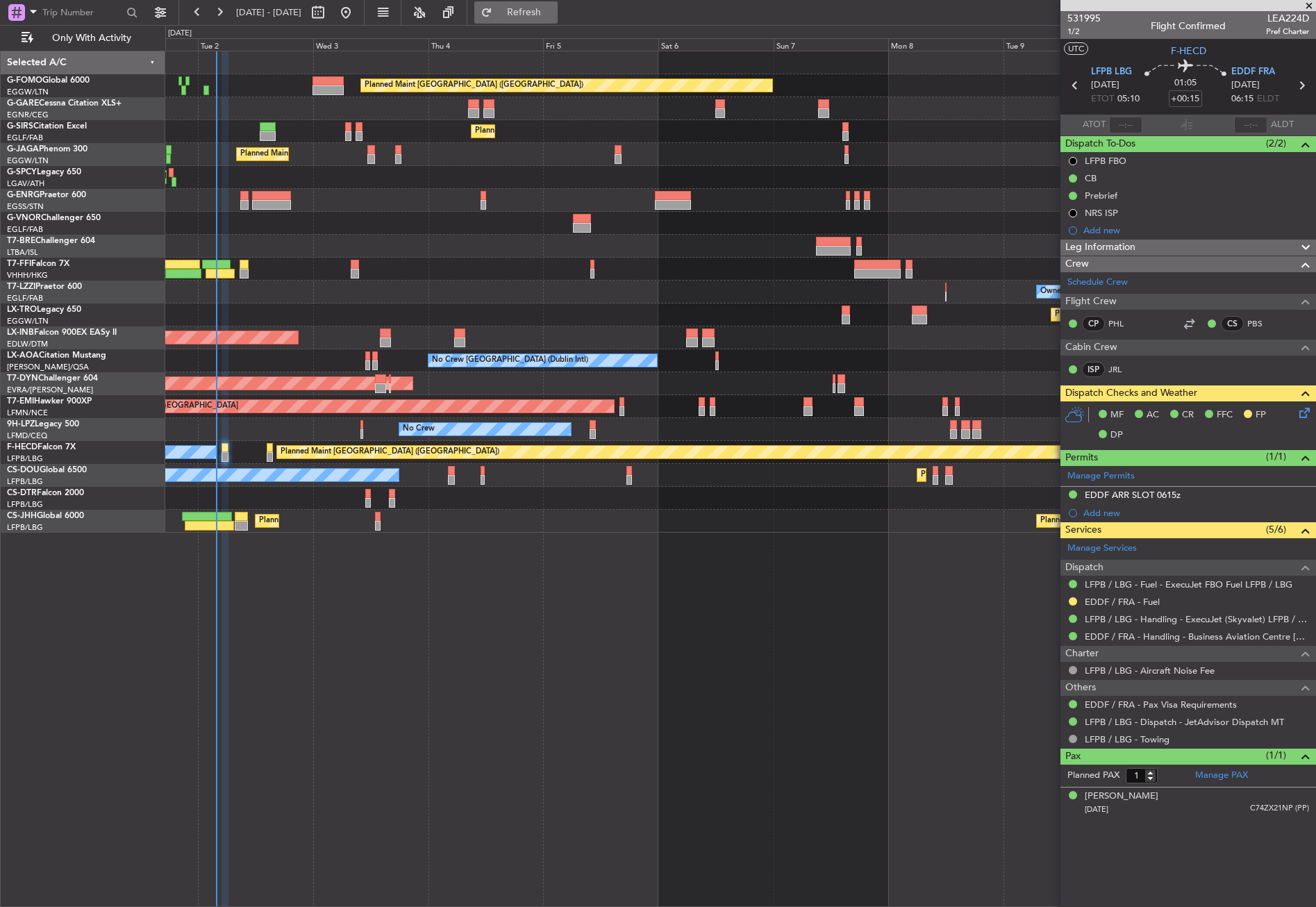
click at [550, 11] on span "Refresh" at bounding box center [524, 13] width 58 height 10
click at [378, 700] on div "Planned Maint [GEOGRAPHIC_DATA] ([GEOGRAPHIC_DATA]) Planned Maint [GEOGRAPHIC_D…" at bounding box center [740, 479] width 1150 height 857
click at [429, 686] on div "Planned Maint [GEOGRAPHIC_DATA] ([GEOGRAPHIC_DATA]) Planned Maint [GEOGRAPHIC_D…" at bounding box center [740, 479] width 1150 height 857
click at [569, 664] on div "Planned Maint [GEOGRAPHIC_DATA] ([GEOGRAPHIC_DATA]) Planned Maint [GEOGRAPHIC_D…" at bounding box center [740, 479] width 1150 height 857
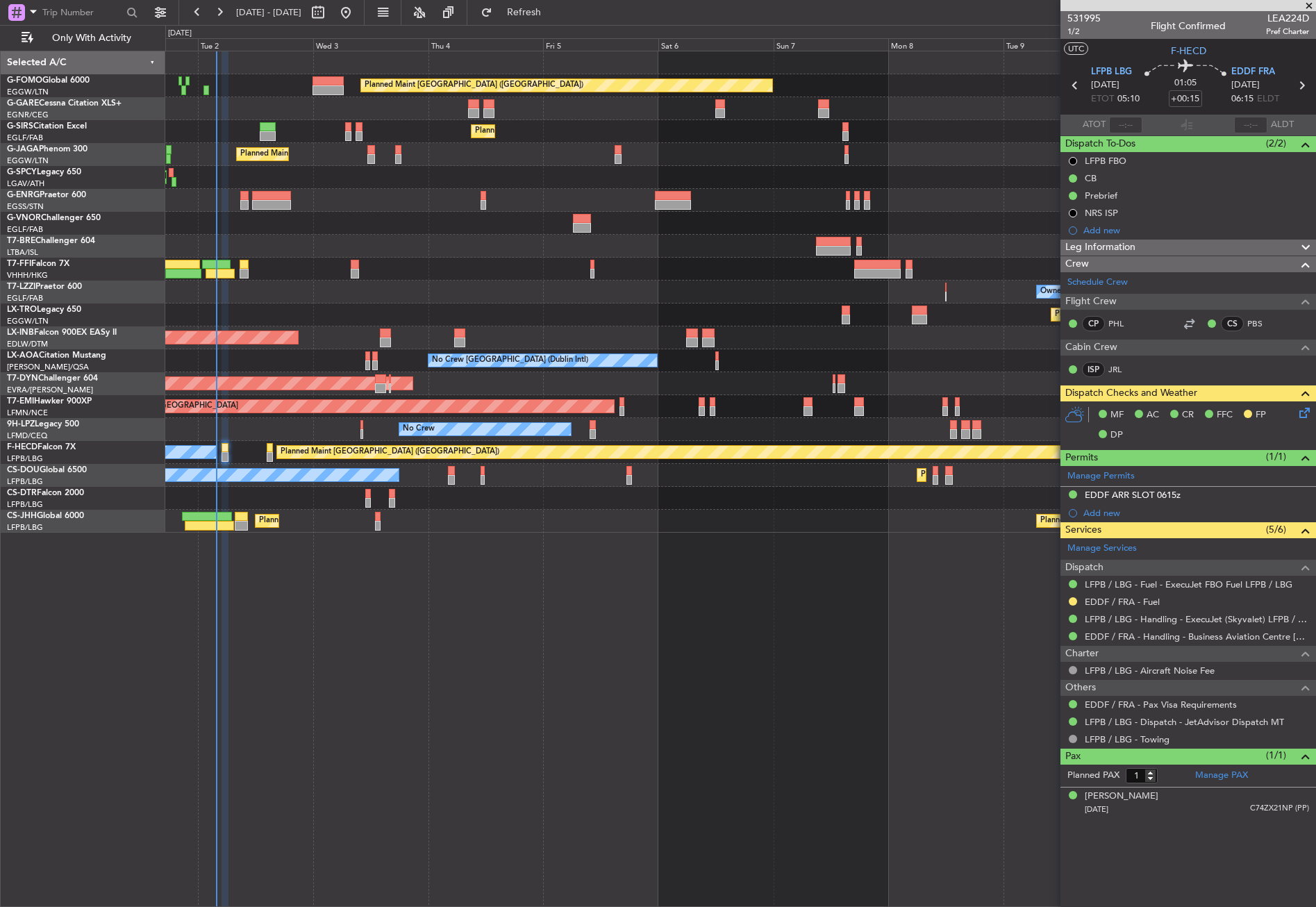
click at [537, 667] on div "Planned Maint [GEOGRAPHIC_DATA] ([GEOGRAPHIC_DATA]) Planned Maint [GEOGRAPHIC_D…" at bounding box center [740, 479] width 1150 height 857
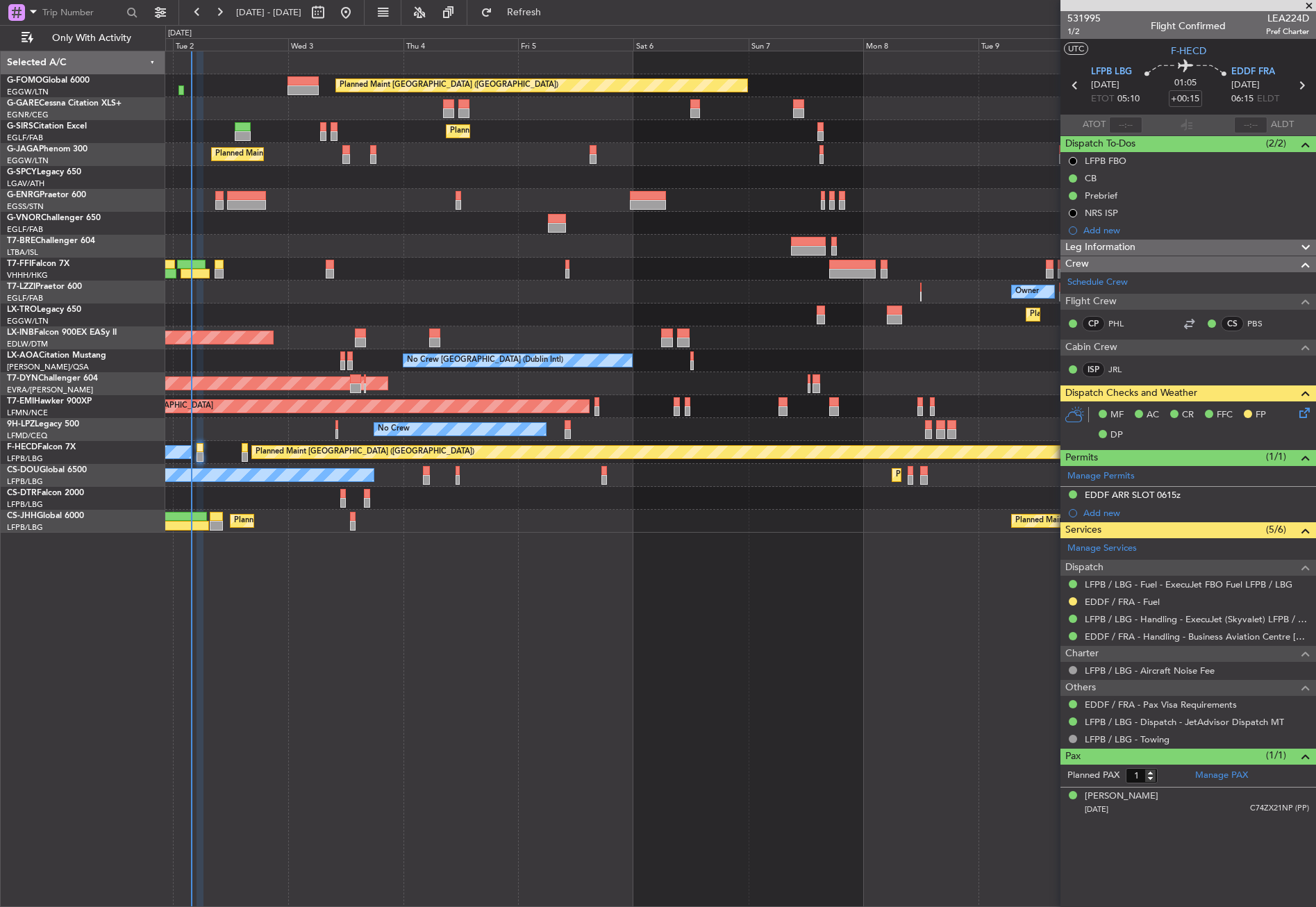
click at [419, 662] on div "Planned Maint [GEOGRAPHIC_DATA] ([GEOGRAPHIC_DATA]) Planned Maint [GEOGRAPHIC_D…" at bounding box center [740, 479] width 1150 height 857
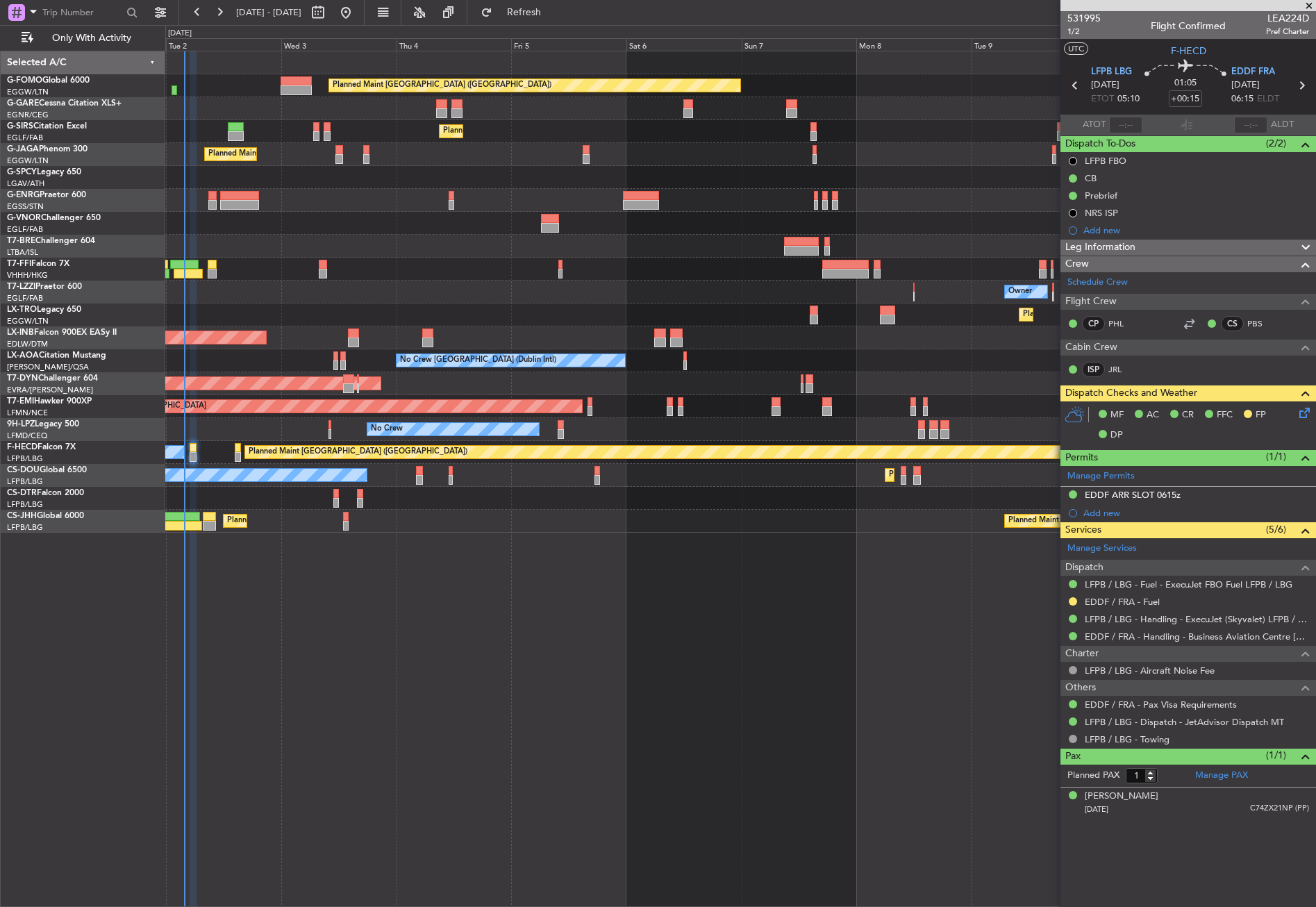
click at [420, 662] on div "Planned Maint [GEOGRAPHIC_DATA] ([GEOGRAPHIC_DATA]) Planned Maint [GEOGRAPHIC_D…" at bounding box center [740, 479] width 1150 height 857
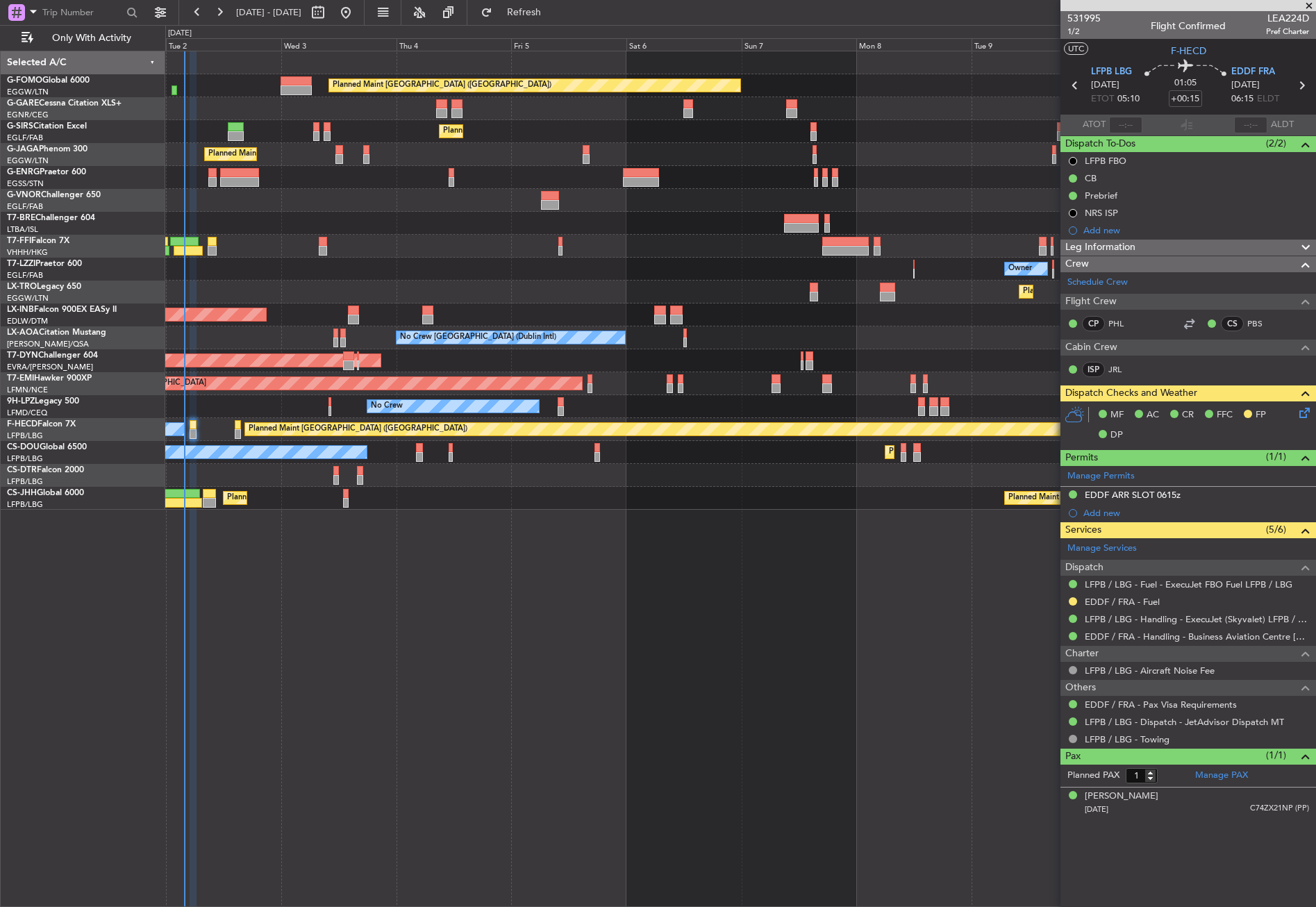
click at [420, 662] on div "Planned Maint [GEOGRAPHIC_DATA] ([GEOGRAPHIC_DATA]) Planned Maint [GEOGRAPHIC_D…" at bounding box center [740, 479] width 1150 height 857
click at [448, 643] on div "Planned Maint [GEOGRAPHIC_DATA] ([GEOGRAPHIC_DATA]) Planned Maint [GEOGRAPHIC_D…" at bounding box center [740, 479] width 1150 height 857
